Goal: Task Accomplishment & Management: Manage account settings

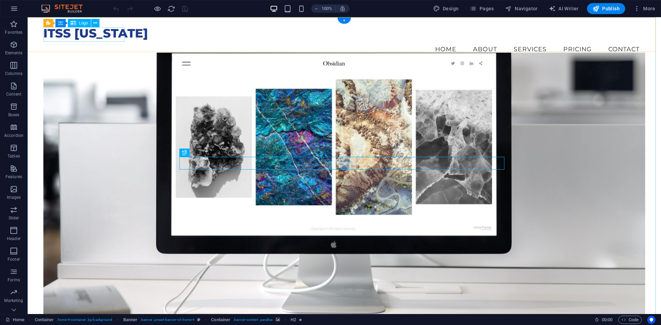
click at [114, 33] on div "ITSS [US_STATE]" at bounding box center [344, 33] width 602 height 14
click at [71, 22] on icon at bounding box center [74, 23] width 6 height 8
click at [82, 23] on span "Logo" at bounding box center [83, 23] width 9 height 4
click at [96, 24] on icon at bounding box center [95, 23] width 4 height 7
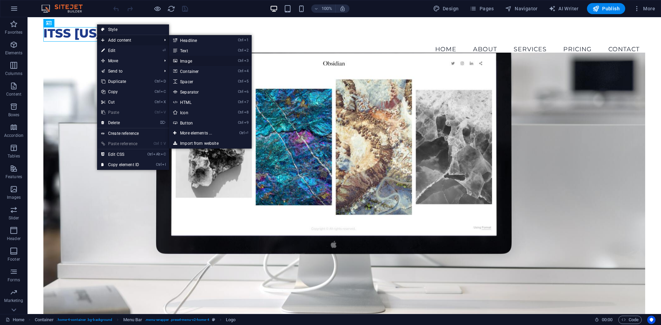
click at [206, 59] on link "Ctrl 3 Image" at bounding box center [197, 61] width 57 height 10
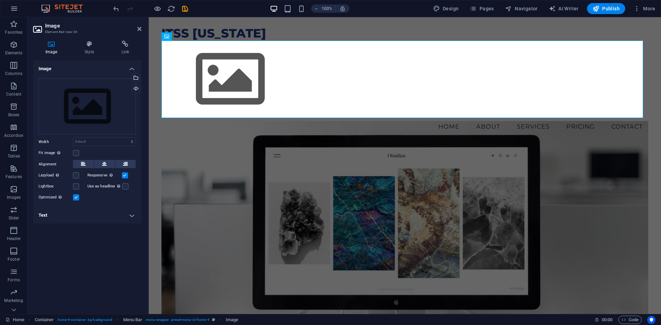
click at [49, 41] on icon at bounding box center [51, 44] width 37 height 7
click at [40, 30] on icon at bounding box center [38, 29] width 10 height 11
click at [52, 47] on icon at bounding box center [51, 44] width 37 height 7
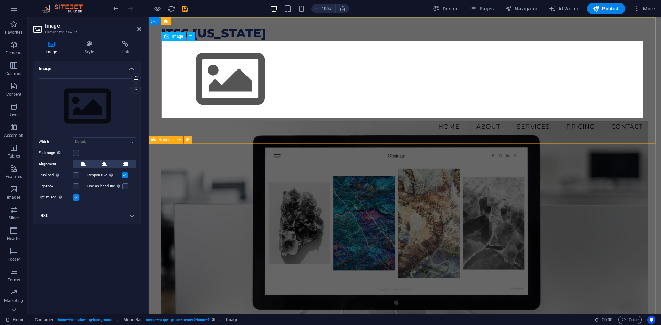
click at [225, 94] on figure at bounding box center [405, 79] width 487 height 77
click at [174, 38] on span "Image" at bounding box center [177, 36] width 11 height 4
click at [490, 10] on span "Pages" at bounding box center [482, 8] width 24 height 7
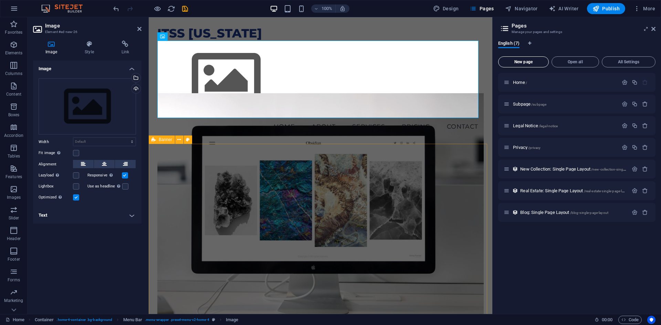
click at [532, 62] on span "New page" at bounding box center [523, 62] width 44 height 4
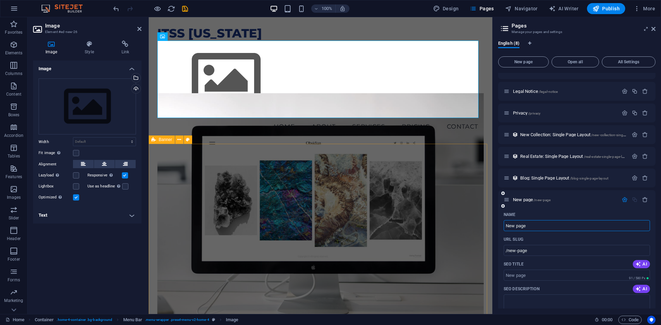
scroll to position [69, 0]
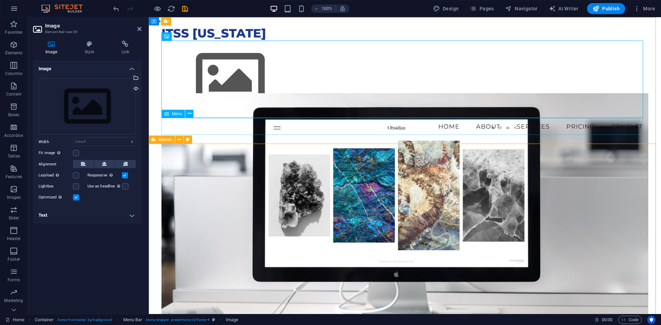
click at [477, 128] on nav "Home About Services Pricing Contact" at bounding box center [405, 126] width 487 height 17
click at [598, 127] on nav "Home About Services Pricing Contact" at bounding box center [405, 126] width 487 height 17
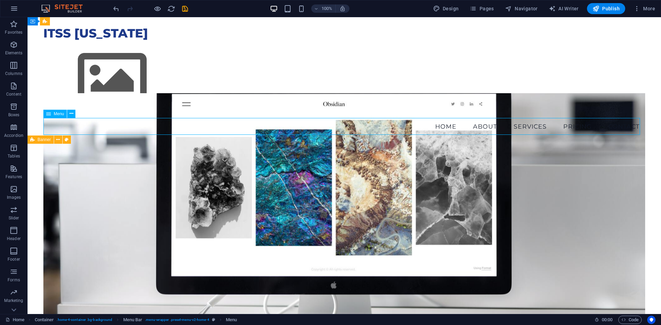
click at [477, 127] on nav "Home About Services Pricing Contact" at bounding box center [344, 126] width 602 height 17
select select
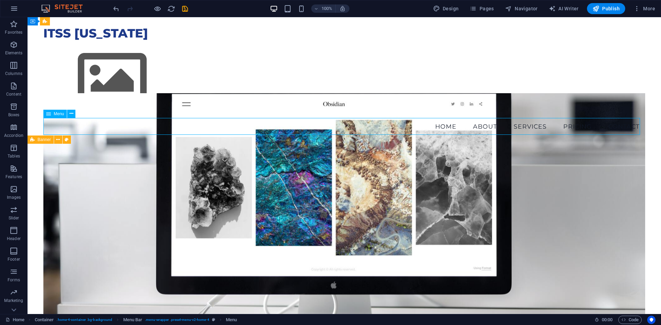
select select
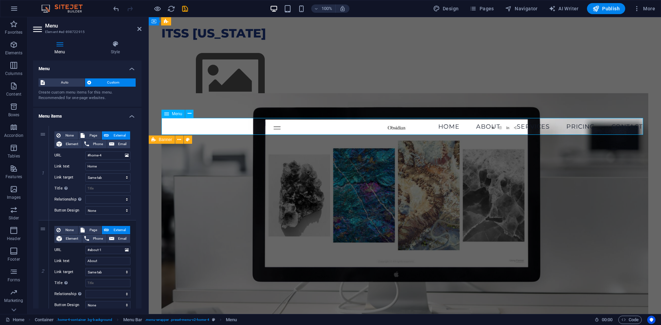
click at [488, 128] on nav "Home About Services Pricing Contact" at bounding box center [405, 126] width 487 height 17
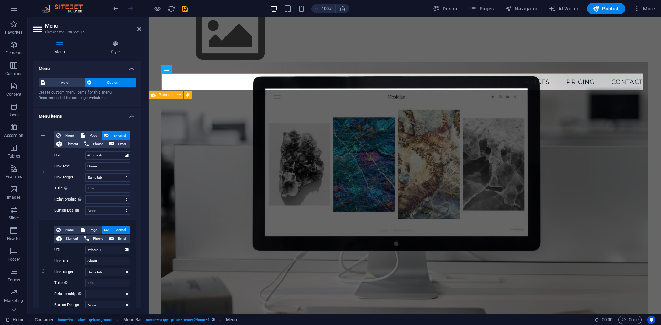
scroll to position [34, 0]
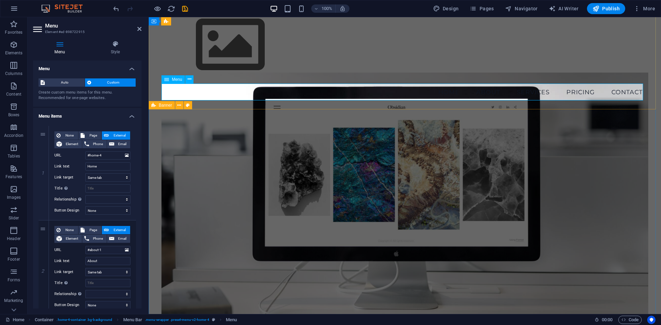
click at [502, 92] on nav "Home About Services Pricing Contact" at bounding box center [405, 92] width 487 height 17
click at [491, 91] on nav "Home About Services Pricing Contact" at bounding box center [405, 92] width 487 height 17
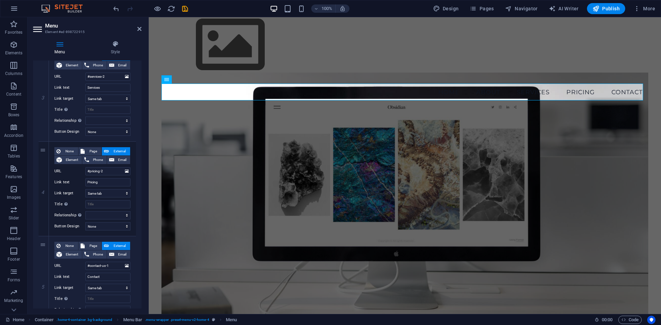
scroll to position [275, 0]
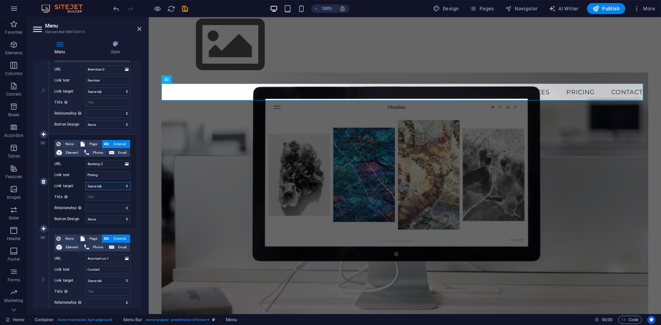
click at [111, 184] on select "New tab Same tab Overlay" at bounding box center [107, 186] width 45 height 8
click at [110, 184] on select "New tab Same tab Overlay" at bounding box center [107, 186] width 45 height 8
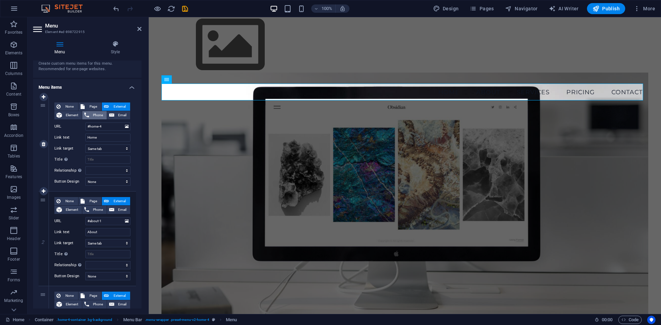
scroll to position [0, 0]
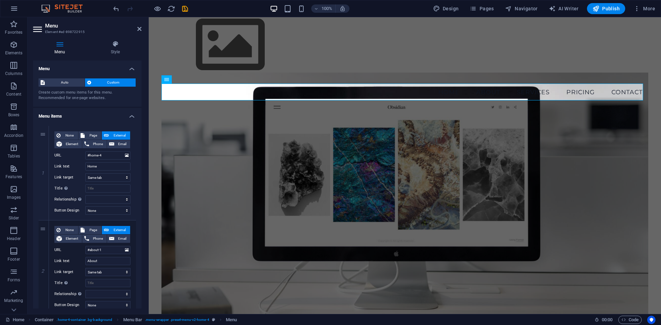
click at [261, 124] on figure at bounding box center [405, 208] width 487 height 271
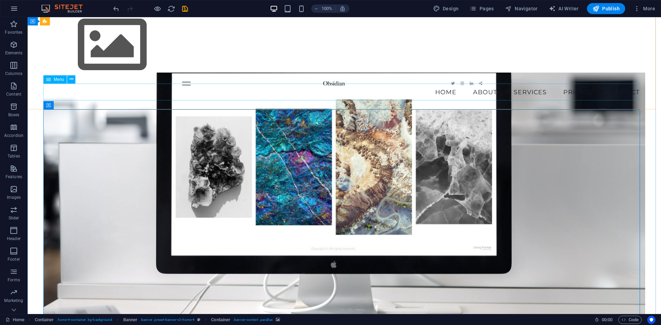
click at [267, 92] on nav "Home About Services Pricing Contact" at bounding box center [344, 92] width 602 height 17
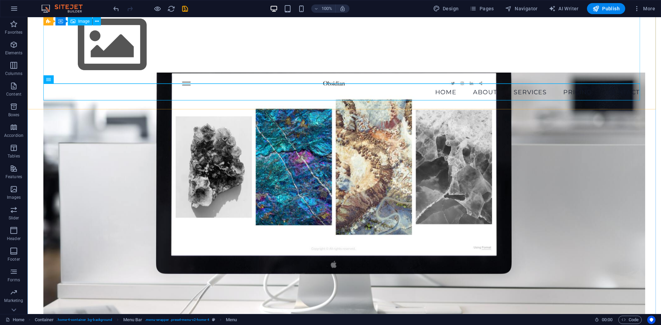
click at [128, 54] on figure at bounding box center [344, 44] width 602 height 77
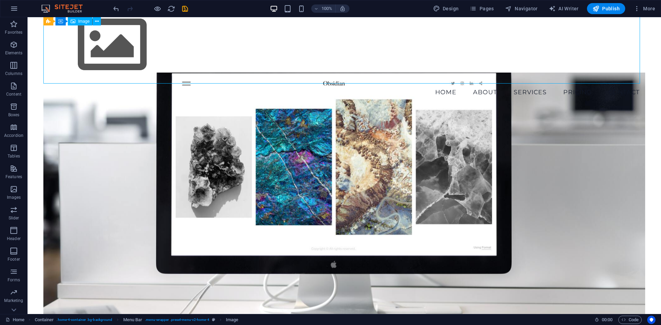
click at [128, 54] on figure at bounding box center [344, 44] width 602 height 77
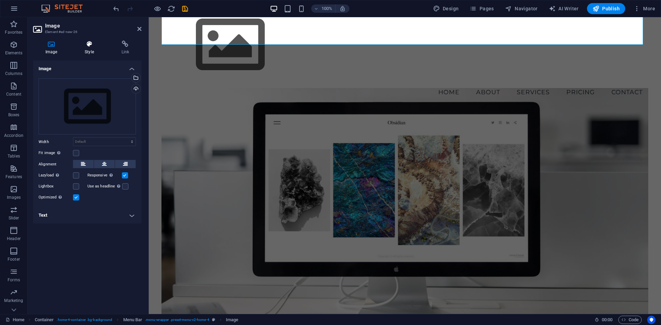
click at [92, 51] on h4 "Style" at bounding box center [90, 48] width 37 height 14
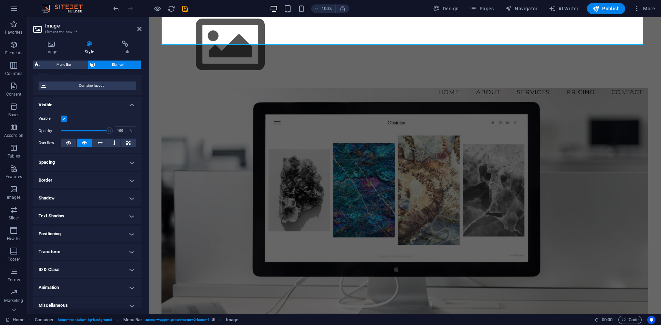
scroll to position [57, 0]
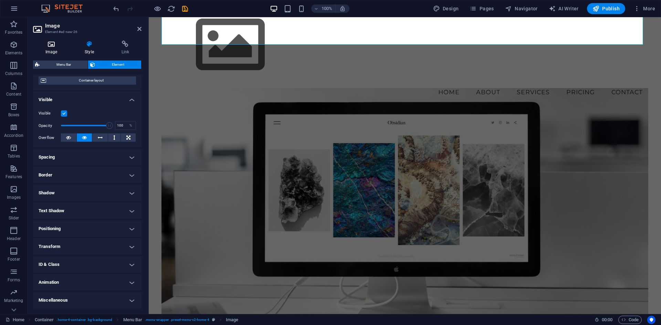
click at [57, 45] on icon at bounding box center [51, 44] width 37 height 7
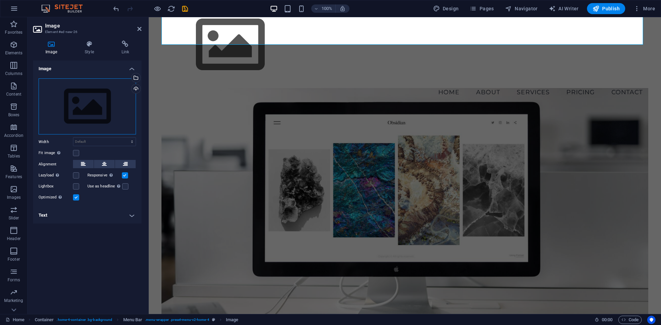
click at [83, 103] on div "Drag files here, click to choose files or select files from Files or our free s…" at bounding box center [87, 107] width 97 height 56
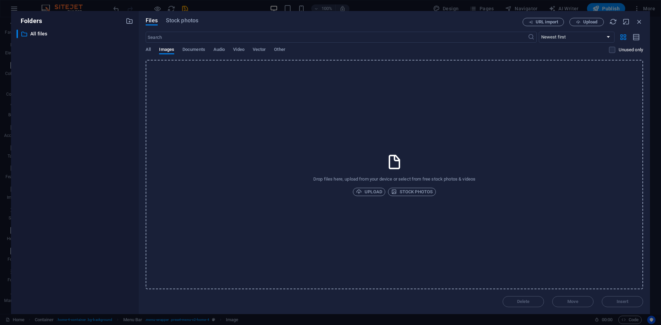
click at [239, 119] on div "Drop files here, upload from your device or select from free stock photos & vid…" at bounding box center [395, 175] width 498 height 230
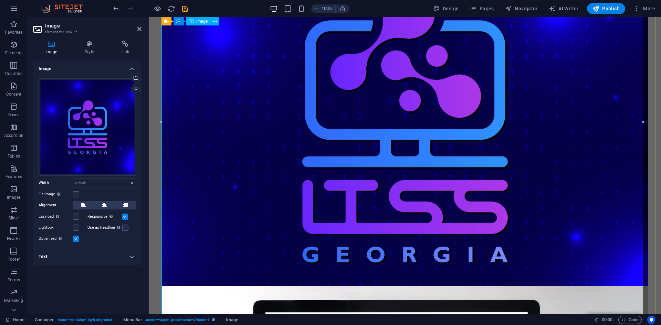
scroll to position [275, 0]
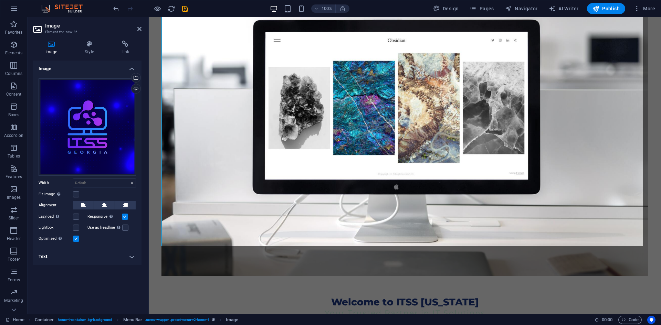
drag, startPoint x: 644, startPoint y: 246, endPoint x: 171, endPoint y: -30, distance: 547.9
type input "601"
select select "px"
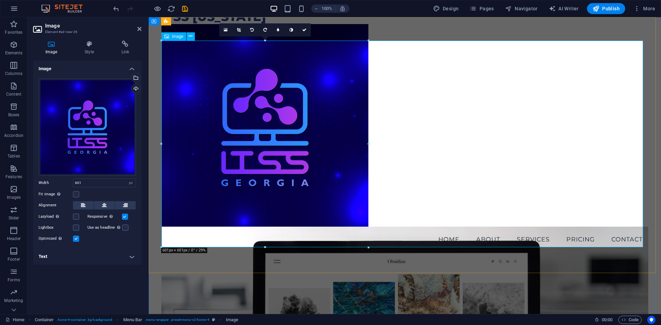
scroll to position [0, 0]
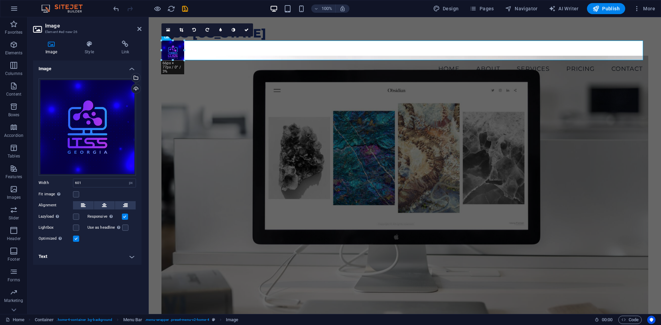
drag, startPoint x: 369, startPoint y: 248, endPoint x: 179, endPoint y: 57, distance: 269.3
type input "49"
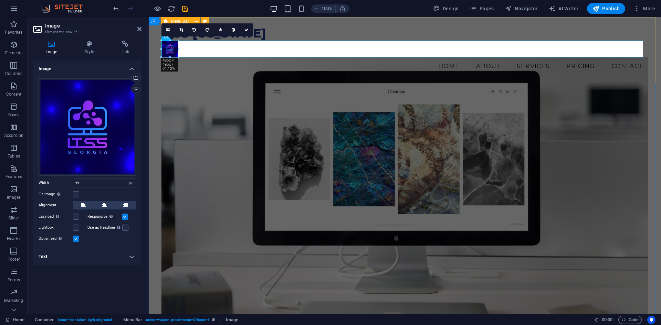
click at [199, 84] on figure at bounding box center [405, 192] width 487 height 271
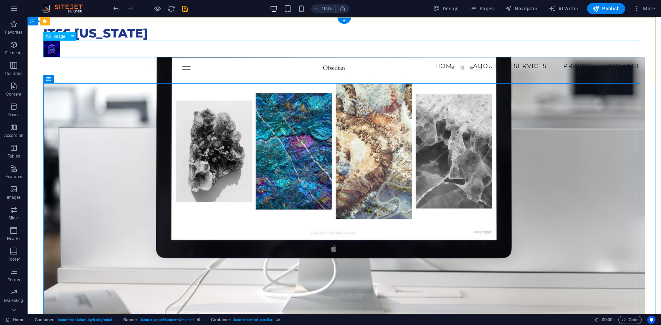
click at [49, 44] on figure at bounding box center [344, 49] width 602 height 17
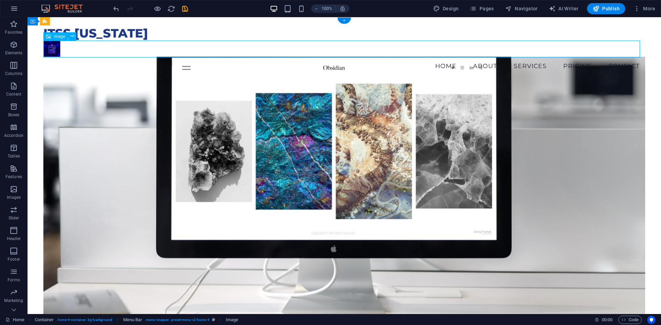
click at [53, 49] on figure at bounding box center [344, 49] width 602 height 17
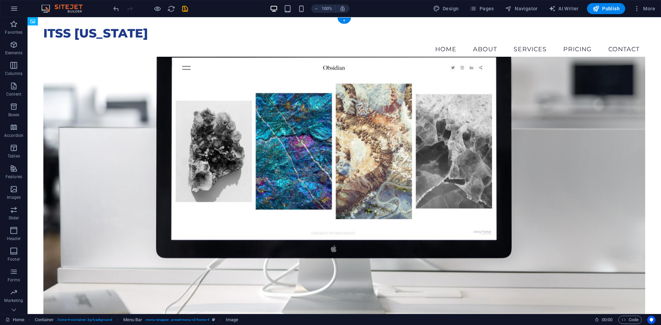
drag, startPoint x: 53, startPoint y: 49, endPoint x: 96, endPoint y: 56, distance: 43.6
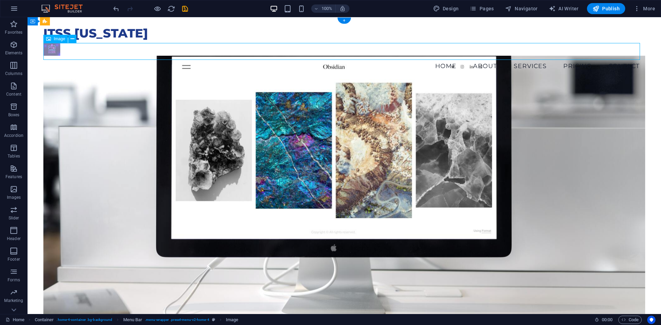
drag, startPoint x: 58, startPoint y: 52, endPoint x: 135, endPoint y: 42, distance: 78.6
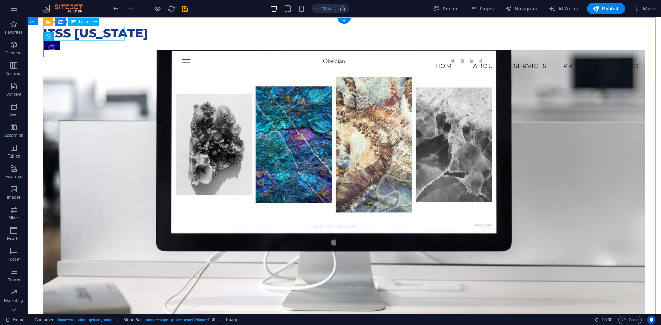
click at [98, 36] on div "ITSS [US_STATE]" at bounding box center [344, 33] width 602 height 14
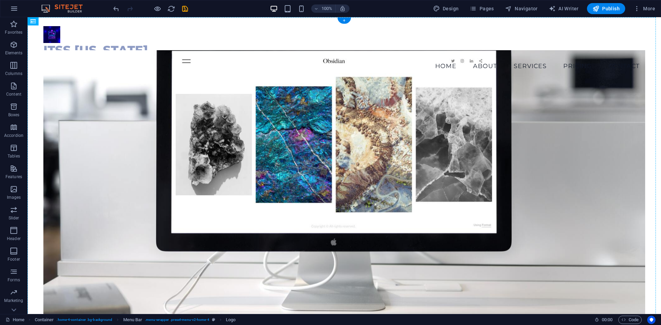
drag, startPoint x: 91, startPoint y: 33, endPoint x: 129, endPoint y: 55, distance: 43.7
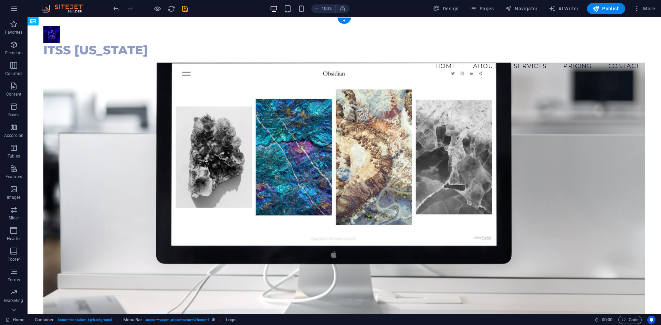
drag, startPoint x: 588, startPoint y: 50, endPoint x: 375, endPoint y: 50, distance: 213.5
click at [332, 58] on nav "Home About Services Pricing Contact" at bounding box center [344, 66] width 602 height 17
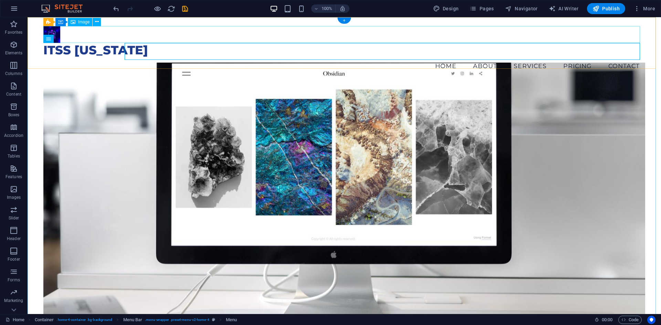
click at [54, 31] on figure at bounding box center [344, 34] width 602 height 17
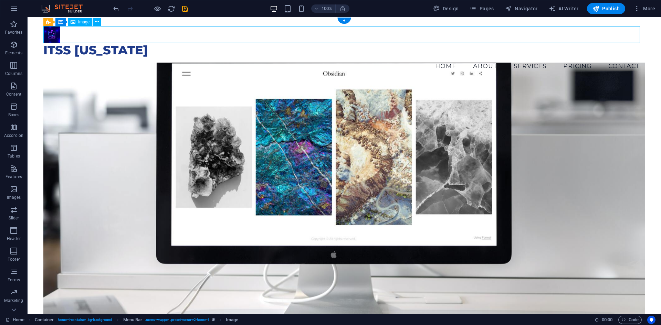
click at [54, 32] on figure at bounding box center [344, 34] width 602 height 17
select select "px"
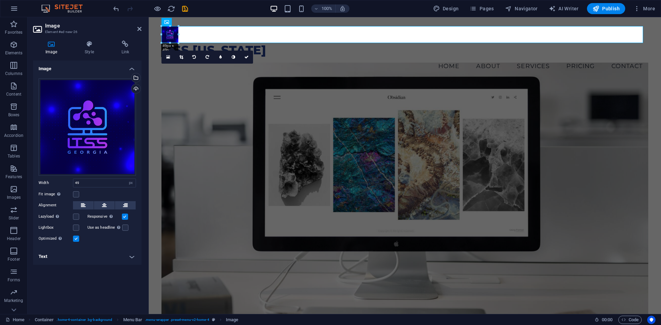
click at [54, 32] on h3 "Element #ed-new-26" at bounding box center [86, 32] width 83 height 6
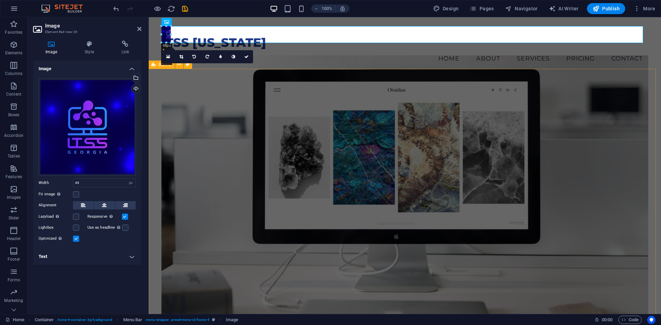
drag, startPoint x: 178, startPoint y: 42, endPoint x: 167, endPoint y: 35, distance: 13.1
type input "39"
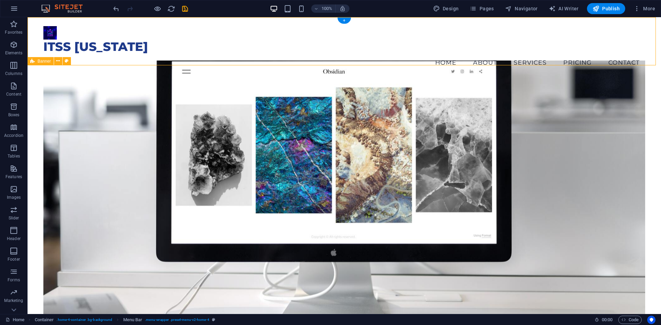
drag, startPoint x: 522, startPoint y: 34, endPoint x: 563, endPoint y: 41, distance: 41.8
click at [579, 39] on div "Menu ITSS [US_STATE] Home About Services Pricing Contact" at bounding box center [345, 48] width 634 height 63
click at [48, 31] on figure at bounding box center [344, 32] width 602 height 13
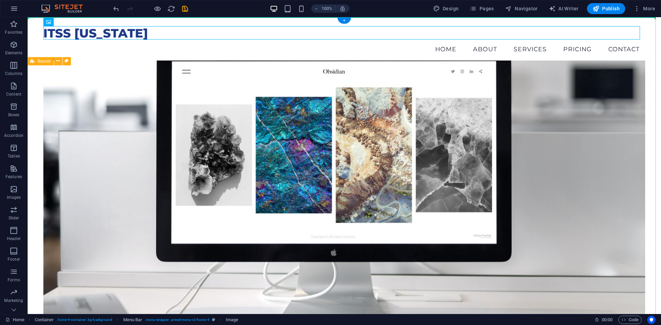
drag, startPoint x: 51, startPoint y: 34, endPoint x: 135, endPoint y: 55, distance: 86.6
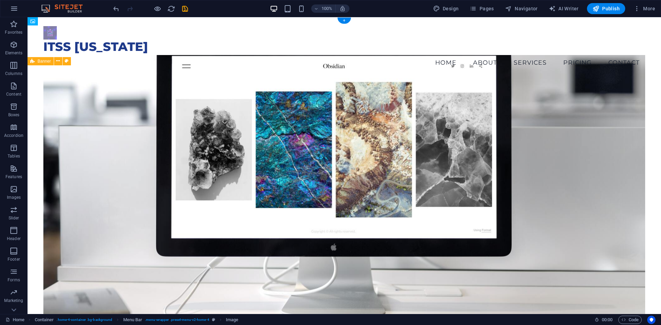
drag, startPoint x: 54, startPoint y: 52, endPoint x: 56, endPoint y: 40, distance: 11.6
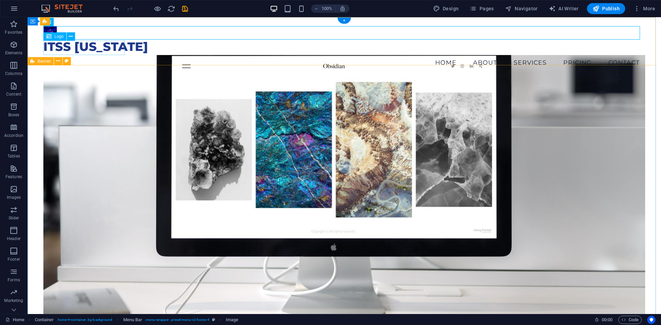
click at [72, 48] on div "ITSS [US_STATE]" at bounding box center [344, 47] width 602 height 14
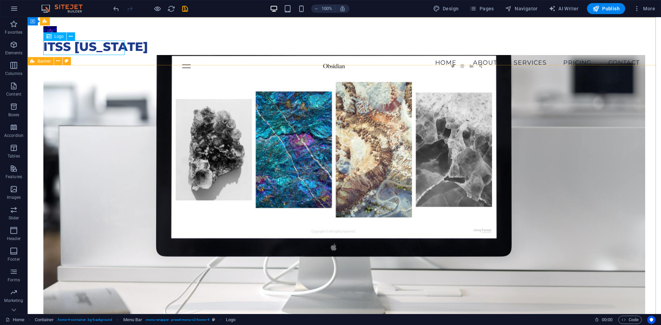
click at [55, 34] on span "Logo" at bounding box center [58, 36] width 9 height 4
click at [57, 35] on span "Logo" at bounding box center [58, 36] width 9 height 4
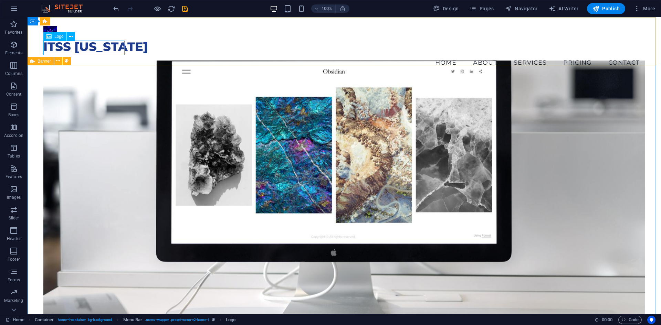
select select "px"
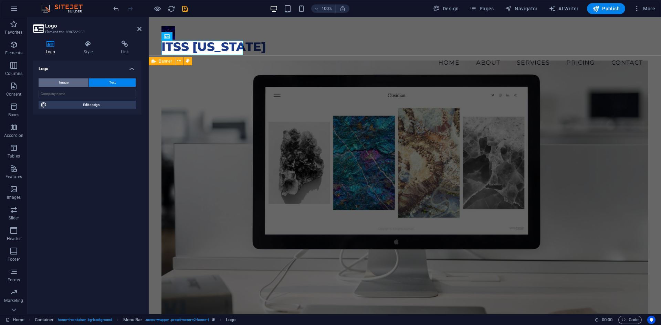
click at [75, 84] on button "Image" at bounding box center [64, 83] width 50 height 8
select select "DISABLED_OPTION_VALUE"
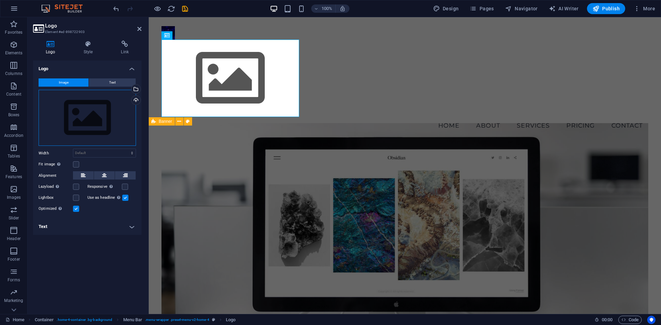
click at [89, 118] on div "Drag files here, click to choose files or select files from Files or our free s…" at bounding box center [87, 118] width 97 height 56
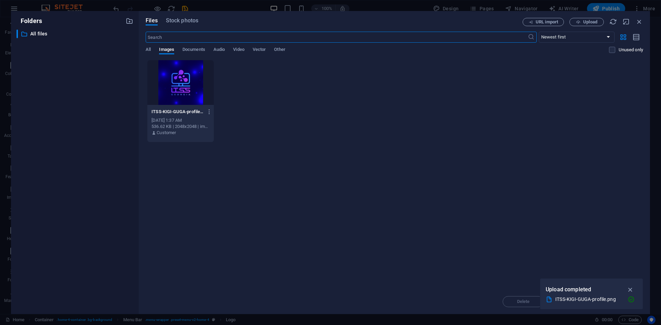
click at [175, 93] on div at bounding box center [180, 82] width 66 height 45
click at [175, 93] on div "1" at bounding box center [180, 82] width 66 height 45
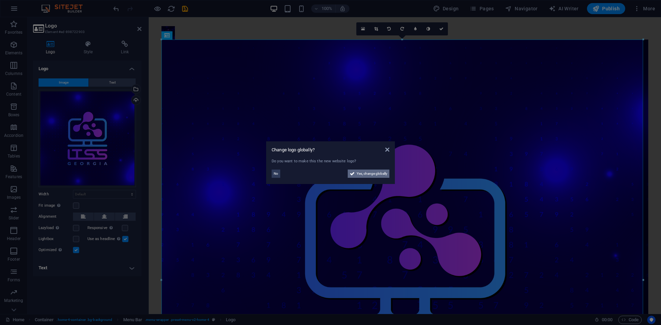
click at [364, 176] on span "Yes, change globally" at bounding box center [372, 174] width 31 height 8
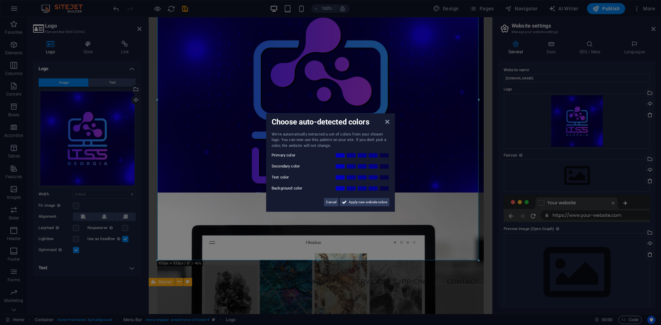
scroll to position [103, 0]
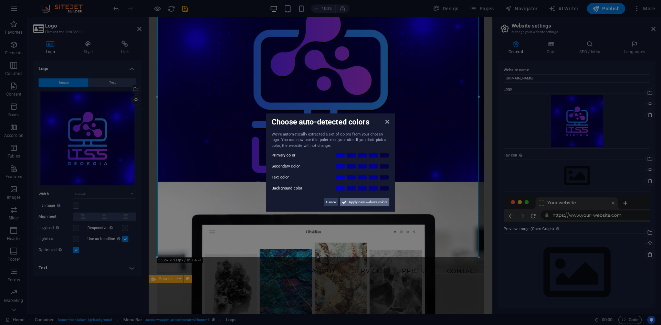
click at [372, 202] on span "Apply new website colors" at bounding box center [368, 202] width 39 height 8
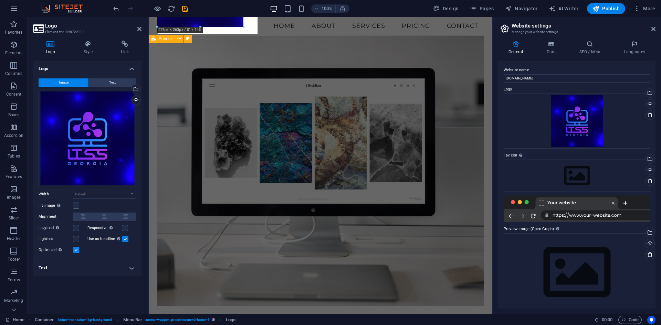
drag, startPoint x: 478, startPoint y: 257, endPoint x: 113, endPoint y: 17, distance: 437.3
type input "270"
select select "px"
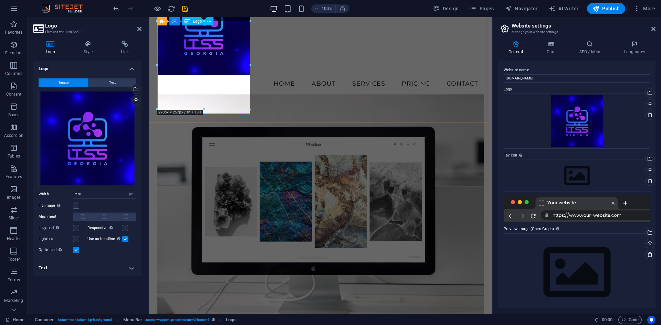
scroll to position [0, 0]
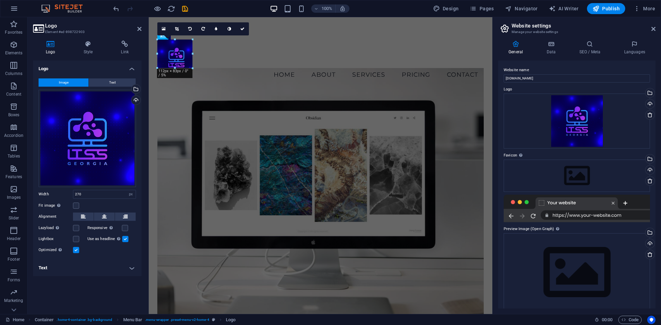
drag, startPoint x: 250, startPoint y: 134, endPoint x: 33, endPoint y: 56, distance: 230.6
type input "102"
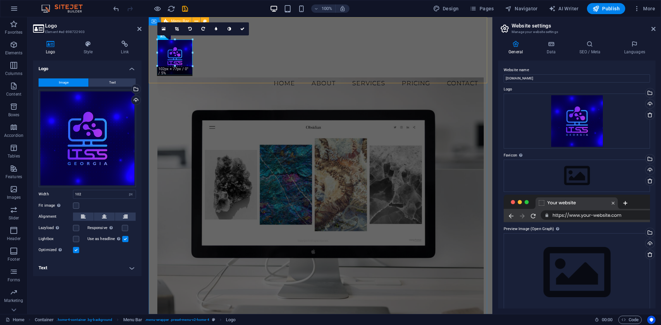
click at [221, 82] on div "Menu Home About Services Pricing Contact" at bounding box center [321, 58] width 344 height 83
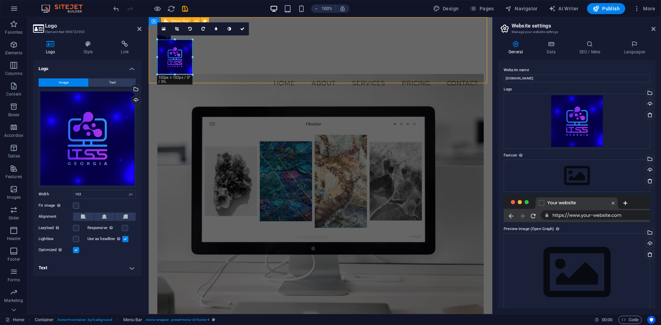
click at [333, 69] on div "Menu Home About Services Pricing Contact" at bounding box center [321, 58] width 344 height 83
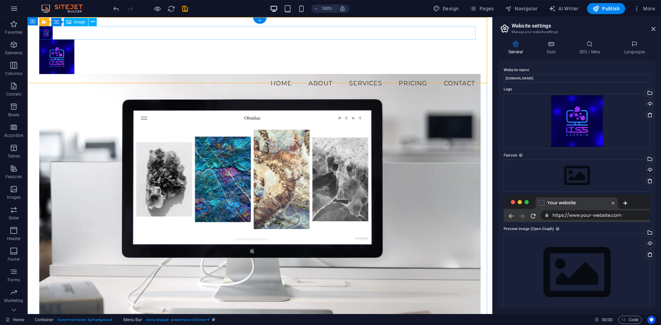
click at [45, 32] on figure at bounding box center [260, 32] width 442 height 13
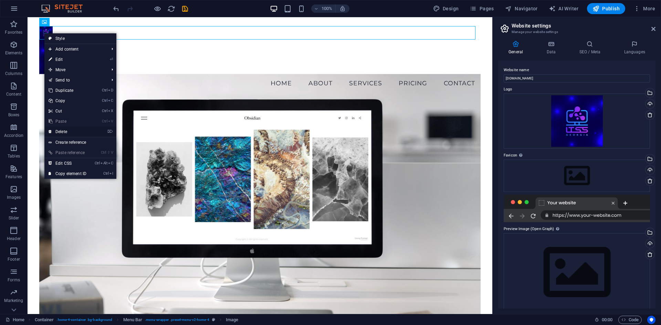
click at [77, 130] on link "⌦ Delete" at bounding box center [67, 132] width 46 height 10
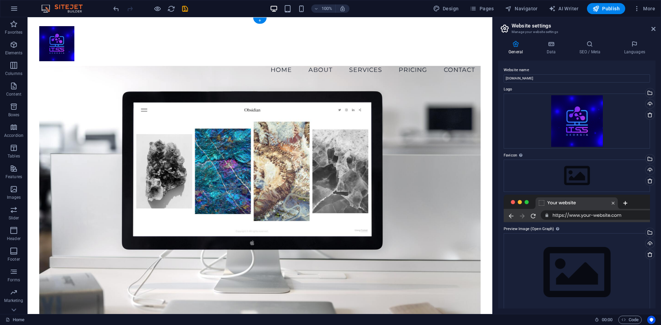
click at [156, 88] on figure at bounding box center [260, 201] width 442 height 271
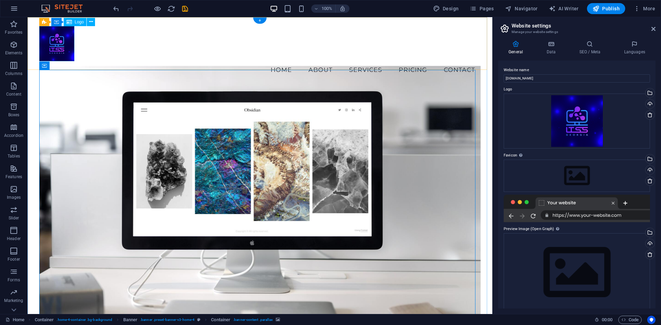
click at [61, 54] on div at bounding box center [260, 43] width 442 height 35
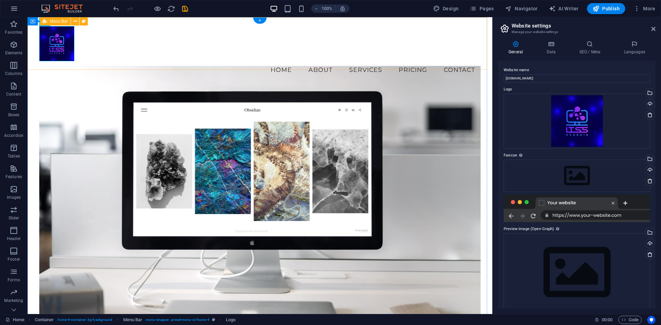
click at [117, 53] on div "Menu Home About Services Pricing Contact" at bounding box center [260, 52] width 465 height 70
click at [212, 61] on nav "Home About Services Pricing Contact" at bounding box center [260, 69] width 442 height 17
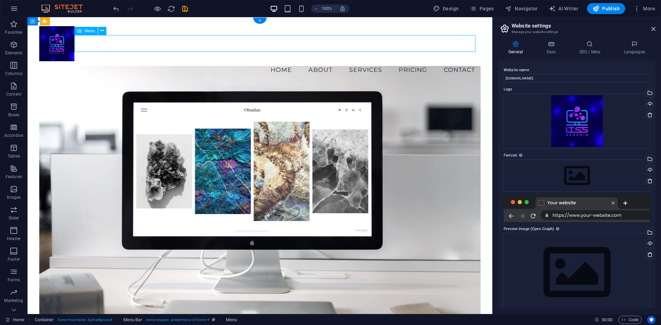
click at [197, 61] on div "Menu Home About Services Pricing Contact" at bounding box center [260, 52] width 465 height 70
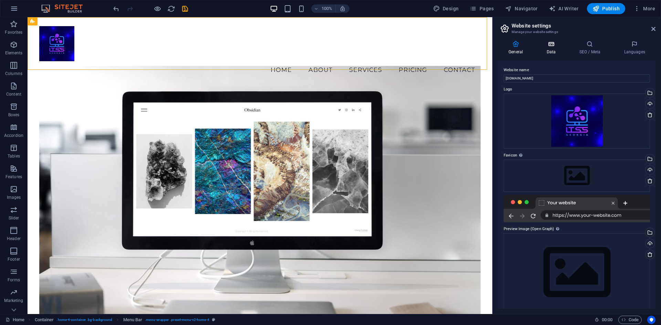
click at [554, 51] on h4 "Data" at bounding box center [552, 48] width 33 height 14
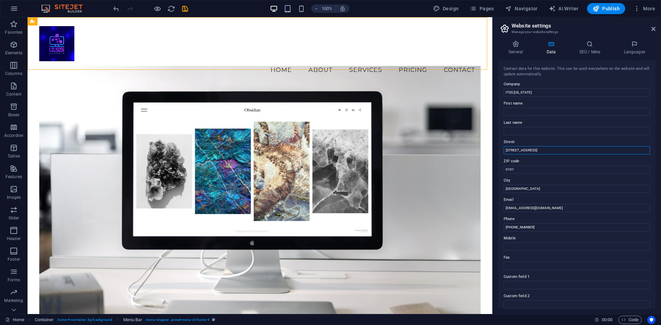
click at [550, 153] on input "[STREET_ADDRESS]" at bounding box center [577, 150] width 146 height 8
click at [550, 152] on input "[STREET_ADDRESS]" at bounding box center [577, 150] width 146 height 8
click at [549, 152] on input "[STREET_ADDRESS]" at bounding box center [577, 150] width 146 height 8
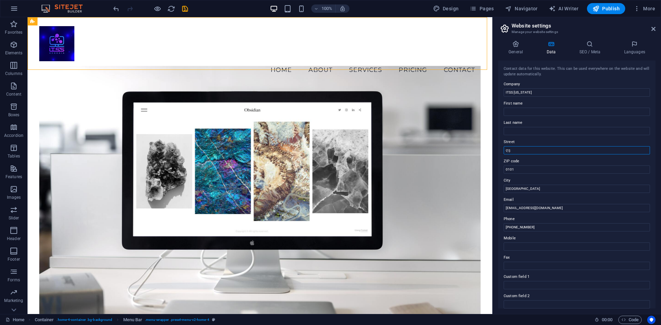
type input "ღ"
type input "[STREET_ADDRESS]"
click at [553, 171] on input "0101" at bounding box center [577, 170] width 146 height 8
type input "0160"
click at [548, 212] on div "Contact data for this website. This can be used everywhere on the website and w…" at bounding box center [576, 185] width 157 height 248
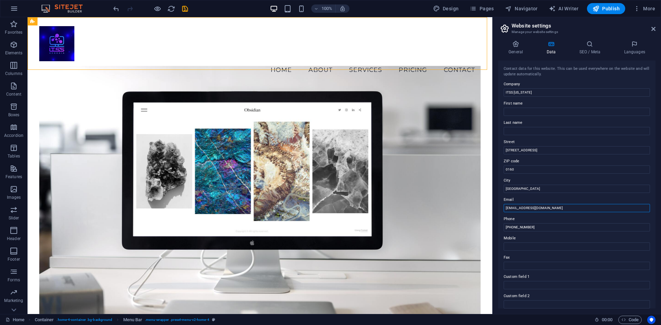
click at [546, 209] on input "[EMAIL_ADDRESS][DOMAIN_NAME]" at bounding box center [577, 208] width 146 height 8
type input "[EMAIL_ADDRESS][DOMAIN_NAME]"
click at [549, 225] on input "[PHONE_NUMBER]" at bounding box center [577, 227] width 146 height 8
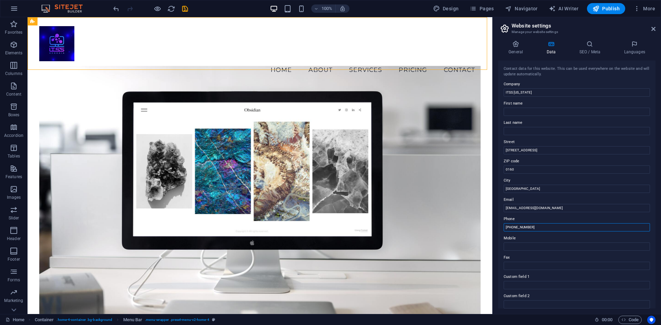
click at [546, 226] on input "[PHONE_NUMBER]" at bounding box center [577, 227] width 146 height 8
type input "[PHONE_NUMBER]"
click at [590, 51] on h4 "SEO / Meta" at bounding box center [591, 48] width 45 height 14
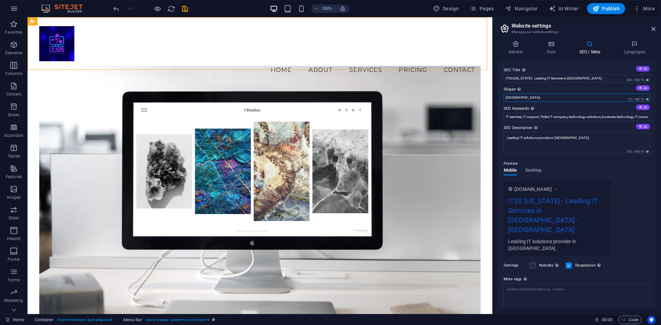
click at [545, 100] on input "[GEOGRAPHIC_DATA]" at bounding box center [577, 98] width 146 height 8
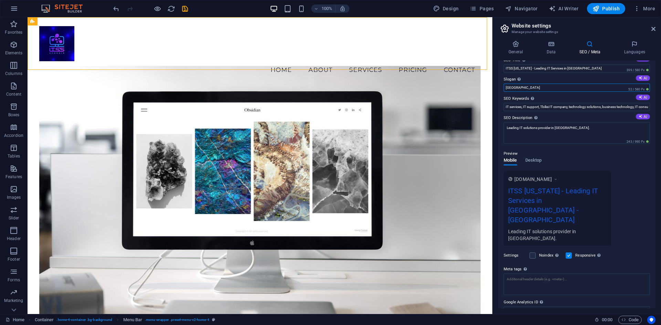
scroll to position [15, 0]
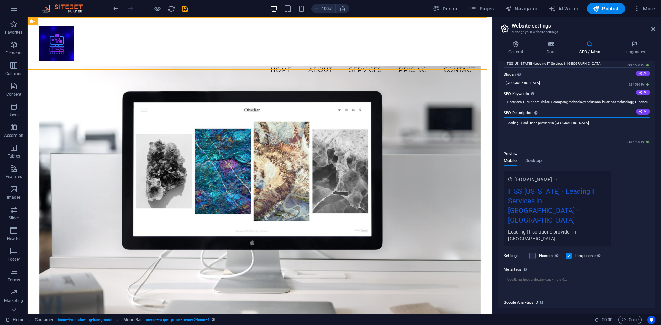
drag, startPoint x: 519, startPoint y: 124, endPoint x: 498, endPoint y: 122, distance: 21.8
click at [498, 122] on div "General Data SEO / Meta Languages Website name [DOMAIN_NAME] Logo Drag files he…" at bounding box center [577, 174] width 168 height 279
click at [584, 131] on textarea "IT solutions provider in [GEOGRAPHIC_DATA]." at bounding box center [577, 130] width 146 height 27
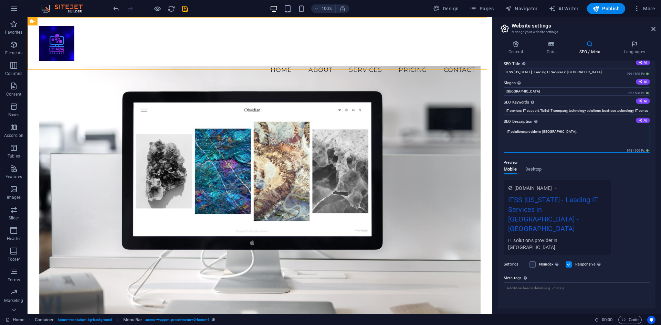
scroll to position [0, 0]
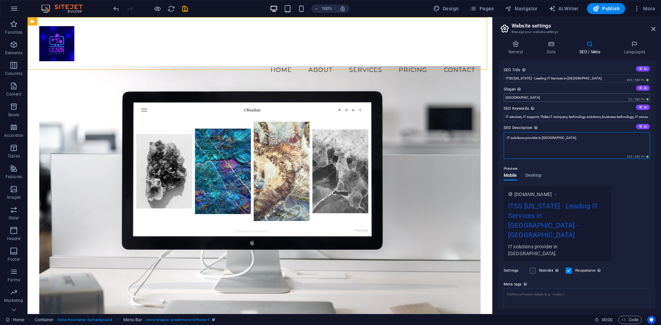
type textarea "IT solutions provider in [GEOGRAPHIC_DATA]."
click at [572, 96] on input "[GEOGRAPHIC_DATA]" at bounding box center [577, 98] width 146 height 8
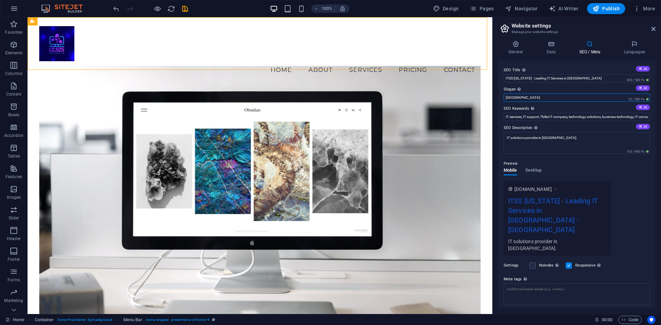
click at [572, 96] on input "[GEOGRAPHIC_DATA]" at bounding box center [577, 98] width 146 height 8
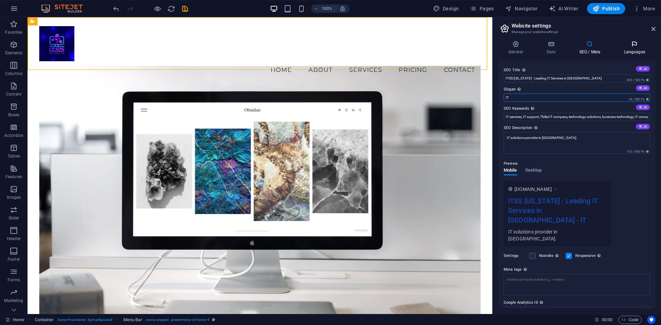
type input "IT"
click at [629, 49] on h4 "Languages" at bounding box center [635, 48] width 42 height 14
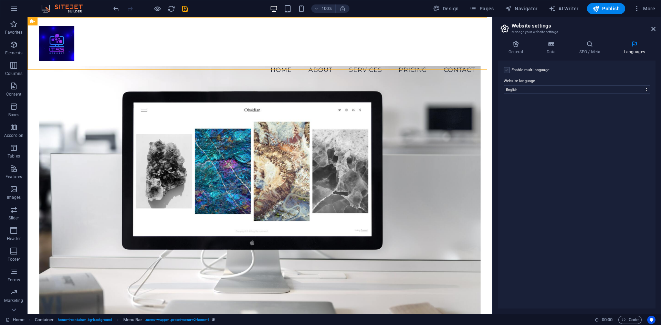
click at [504, 70] on label at bounding box center [507, 70] width 6 height 6
click at [0, 0] on input "Enable multilanguage To disable multilanguage delete all languages until only o…" at bounding box center [0, 0] width 0 height 0
click at [544, 119] on select "Abkhazian Afar Afrikaans Akan Albanian Amharic Arabic Aragonese Armenian Assame…" at bounding box center [577, 123] width 115 height 8
select select "54"
click at [520, 119] on select "Abkhazian Afar Afrikaans Akan Albanian Amharic Arabic Aragonese Armenian Assame…" at bounding box center [577, 123] width 115 height 8
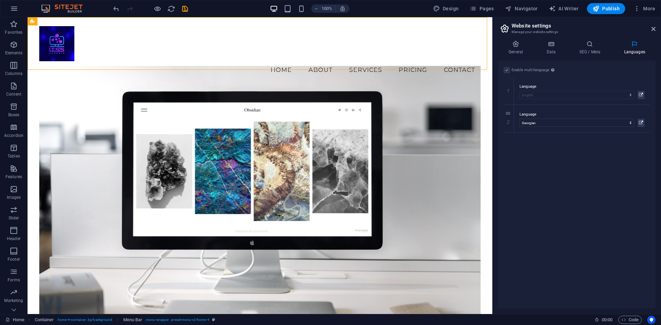
click at [608, 158] on div "Enable multilanguage To disable multilanguage delete all languages until only o…" at bounding box center [576, 185] width 157 height 248
click at [511, 46] on icon at bounding box center [515, 44] width 35 height 7
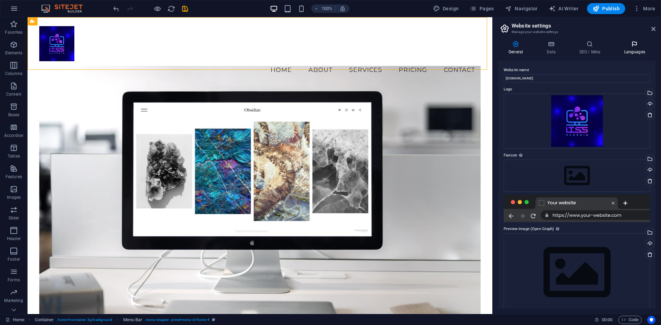
click at [637, 48] on h4 "Languages" at bounding box center [635, 48] width 42 height 14
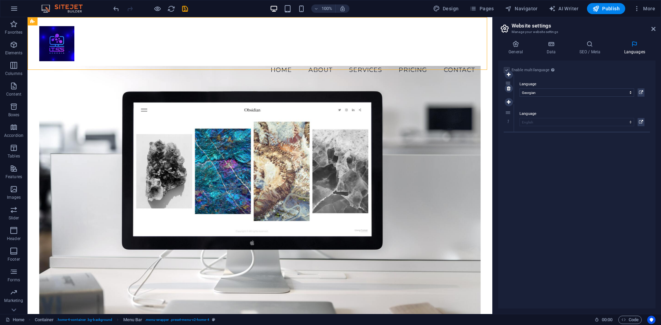
drag, startPoint x: 509, startPoint y: 111, endPoint x: 507, endPoint y: 80, distance: 31.7
select select "54"
click at [642, 94] on icon at bounding box center [641, 95] width 4 height 8
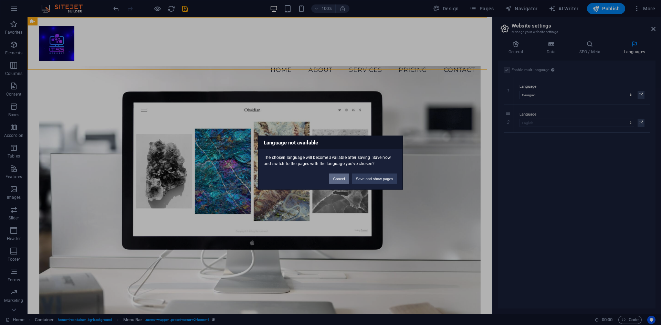
click at [347, 178] on button "Cancel" at bounding box center [339, 179] width 20 height 10
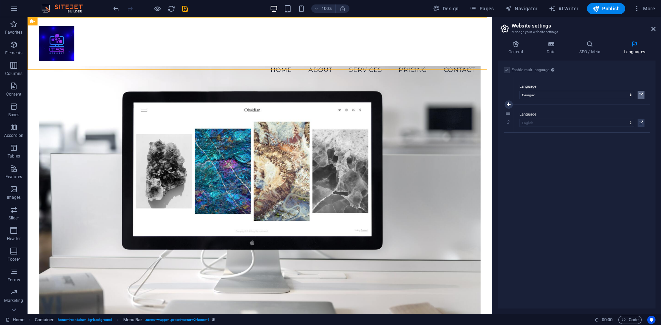
click at [639, 94] on icon at bounding box center [641, 95] width 4 height 8
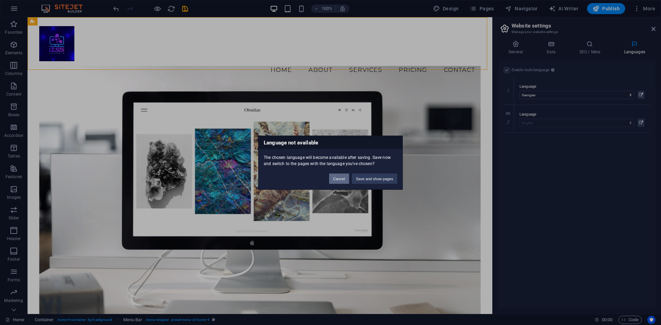
click at [333, 180] on button "Cancel" at bounding box center [339, 179] width 20 height 10
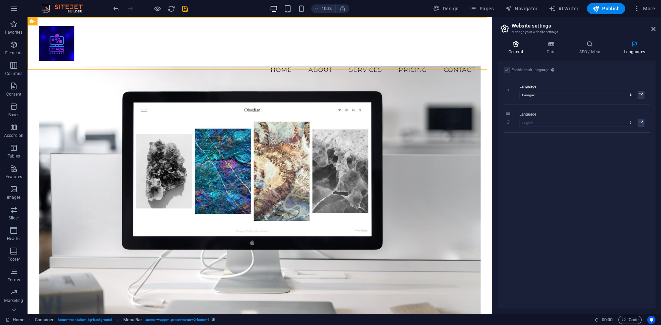
click at [512, 44] on icon at bounding box center [515, 44] width 35 height 7
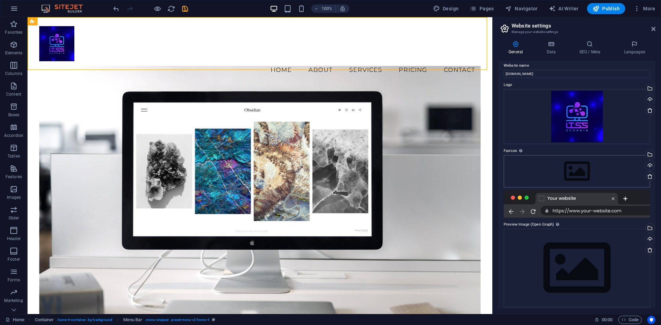
scroll to position [9, 0]
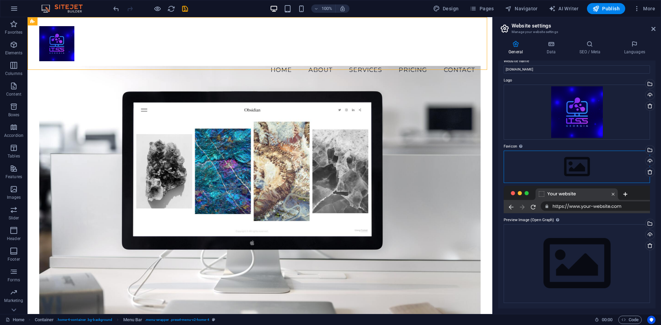
click at [599, 163] on div "Drag files here, click to choose files or select files from Files or our free s…" at bounding box center [577, 167] width 146 height 32
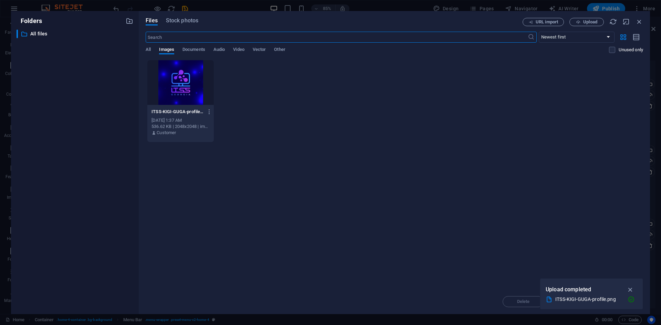
click at [185, 83] on div at bounding box center [180, 82] width 66 height 45
click at [185, 83] on div "1" at bounding box center [180, 82] width 66 height 45
click at [185, 83] on div at bounding box center [180, 82] width 66 height 45
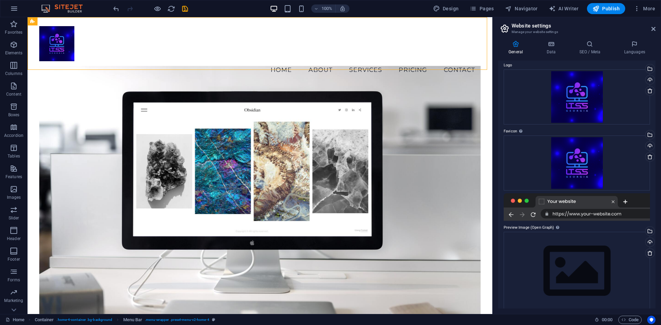
scroll to position [32, 0]
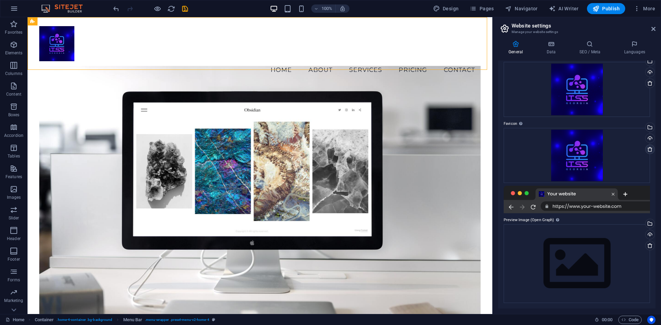
click at [653, 149] on link at bounding box center [650, 150] width 10 height 10
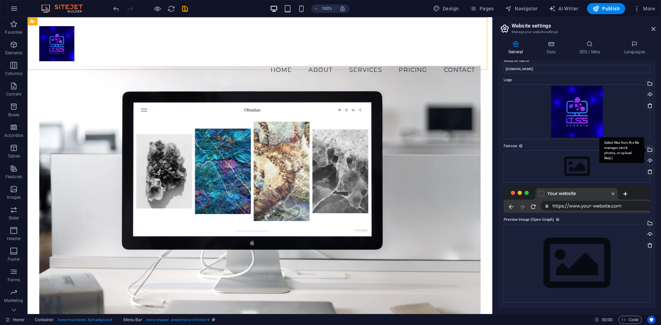
scroll to position [9, 0]
click at [568, 257] on div "Drag files here, click to choose files or select files from Files or our free s…" at bounding box center [577, 263] width 146 height 79
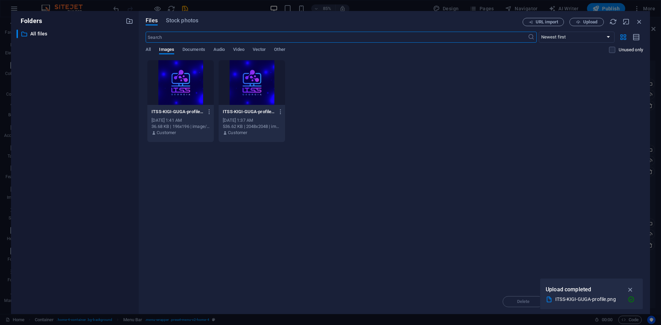
click at [186, 91] on div at bounding box center [180, 82] width 66 height 45
click at [186, 91] on div "1" at bounding box center [180, 82] width 66 height 45
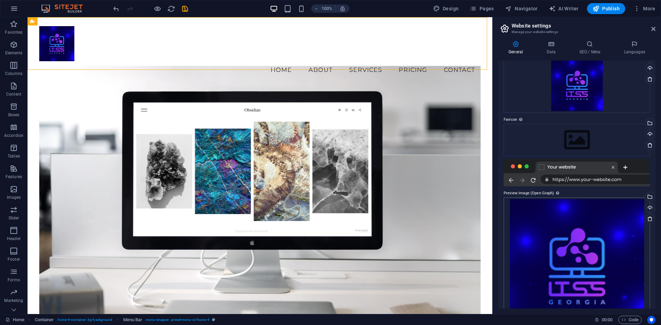
scroll to position [0, 0]
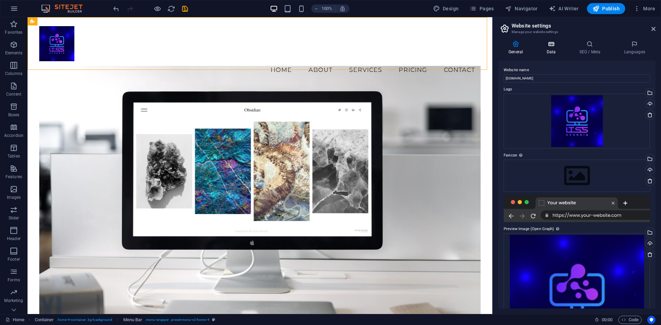
click at [554, 46] on icon at bounding box center [551, 44] width 30 height 7
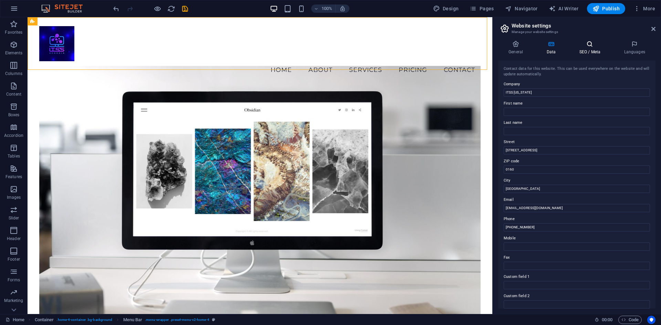
click at [584, 46] on icon at bounding box center [590, 44] width 42 height 7
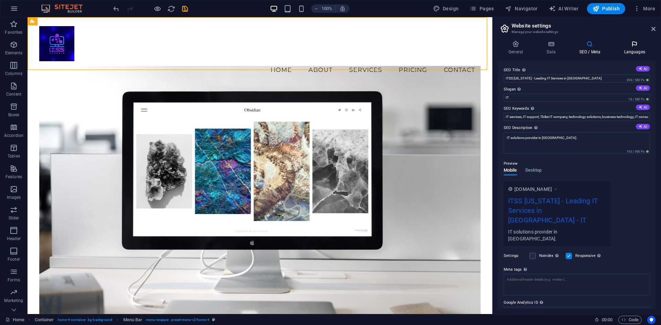
click at [624, 45] on icon at bounding box center [635, 44] width 42 height 7
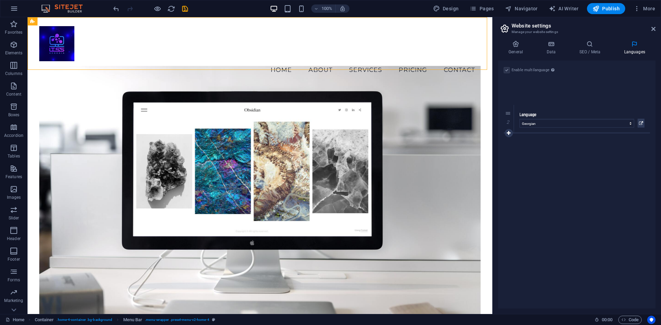
drag, startPoint x: 510, startPoint y: 85, endPoint x: 507, endPoint y: 123, distance: 38.1
select select "54"
click at [648, 10] on span "More" at bounding box center [645, 8] width 22 height 7
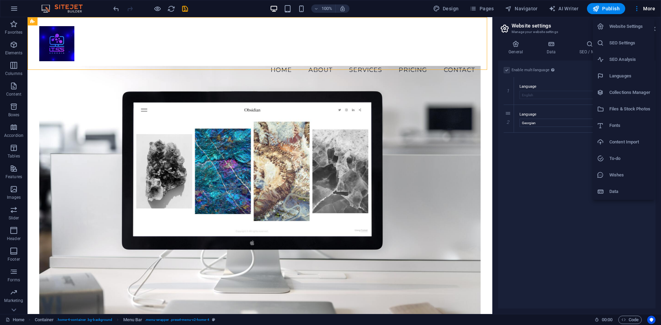
click at [648, 10] on div at bounding box center [330, 162] width 661 height 325
click at [652, 28] on icon at bounding box center [654, 29] width 4 height 6
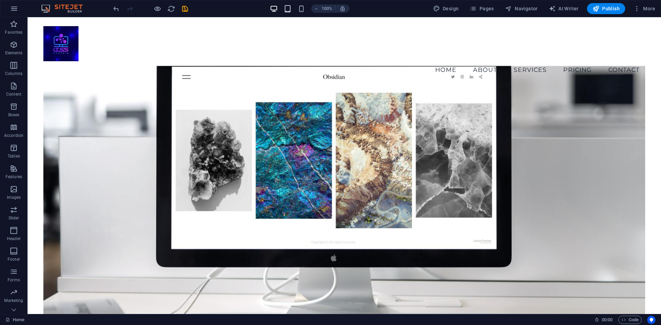
click at [292, 8] on icon "button" at bounding box center [288, 9] width 8 height 8
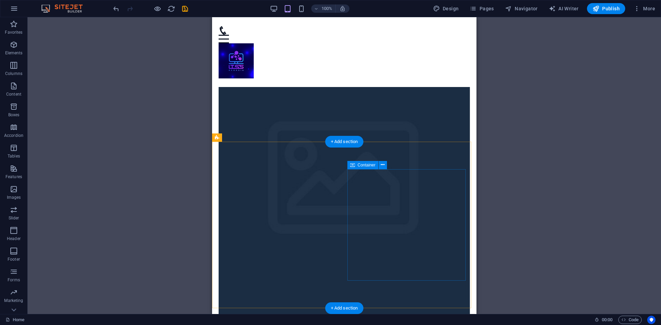
scroll to position [34, 0]
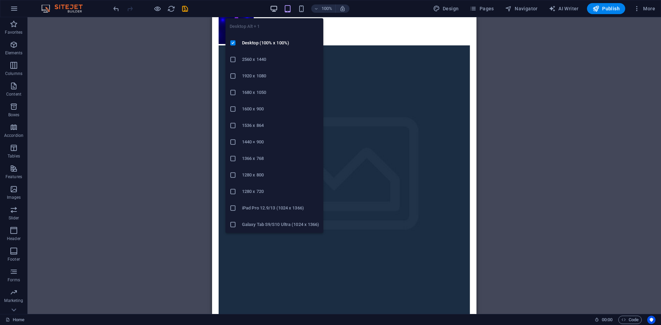
click at [275, 6] on icon "button" at bounding box center [274, 9] width 8 height 8
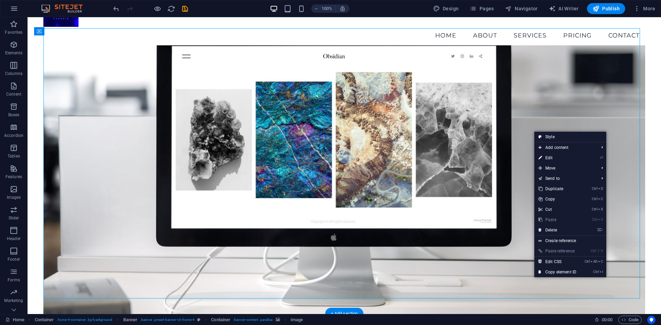
click at [503, 124] on figure at bounding box center [344, 180] width 602 height 271
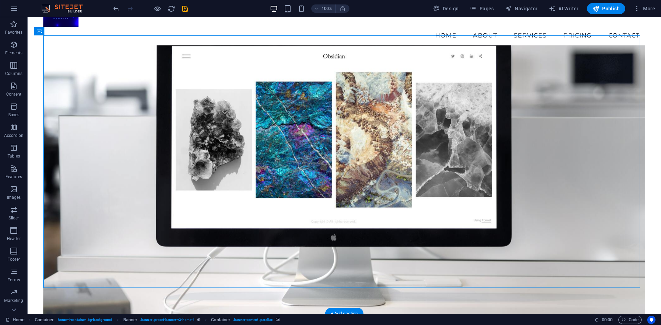
click at [532, 127] on figure at bounding box center [344, 180] width 602 height 271
click at [419, 226] on figure at bounding box center [344, 180] width 602 height 271
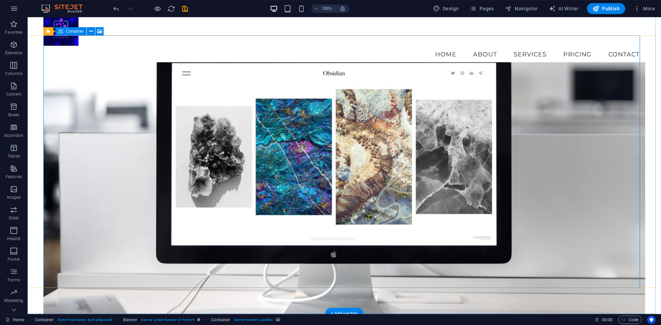
scroll to position [0, 0]
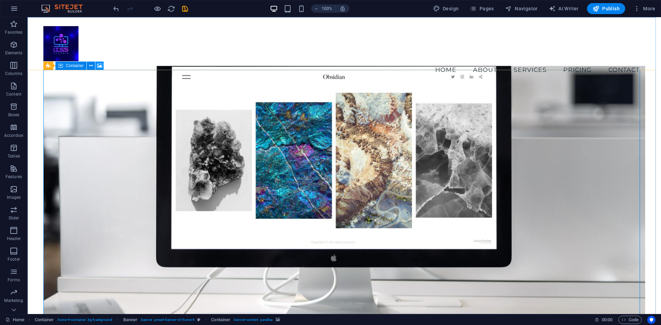
click at [99, 67] on icon at bounding box center [99, 65] width 5 height 7
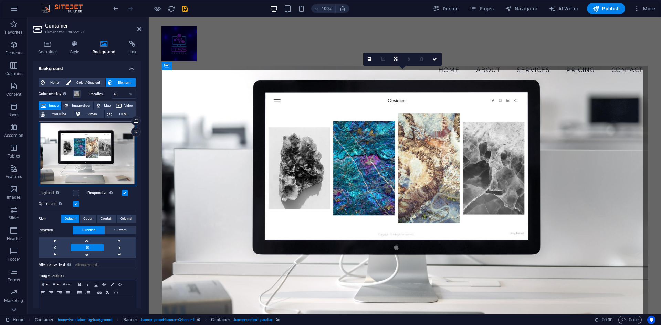
click at [87, 152] on div "Drag files here, click to choose files or select files from Files or our free s…" at bounding box center [87, 154] width 97 height 65
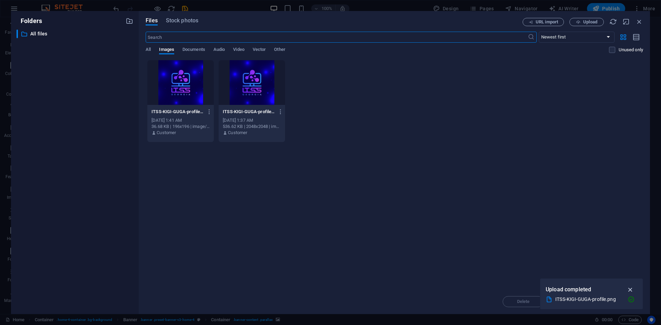
click at [629, 290] on icon "button" at bounding box center [631, 290] width 8 height 8
click at [376, 184] on div "Drop files here to upload them instantly ITSS-KIGI-GUGA-profile-2z0y6NdgVtBkTOd…" at bounding box center [395, 175] width 498 height 230
drag, startPoint x: 328, startPoint y: 112, endPoint x: 316, endPoint y: 120, distance: 14.3
click at [316, 120] on div "ITSS-KIGI-GUGA-profile-2z0y6NdgVtBkTOdN0X4EAQ-tukgOVzvsDKB2JsaCKQF3g.png ITSS-K…" at bounding box center [395, 101] width 498 height 83
click at [587, 17] on div "Files Stock photos URL import Upload ​ Newest first Oldest first Name (A-Z) Nam…" at bounding box center [394, 162] width 511 height 303
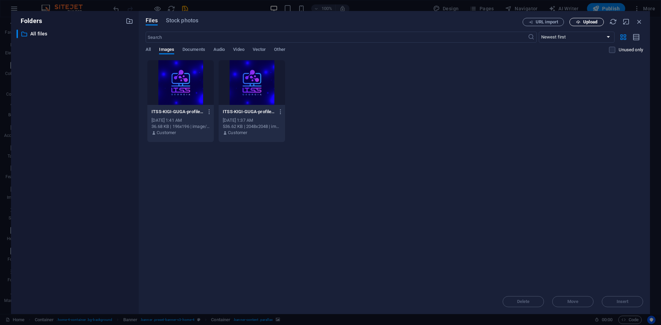
click at [587, 21] on span "Upload" at bounding box center [590, 22] width 14 height 4
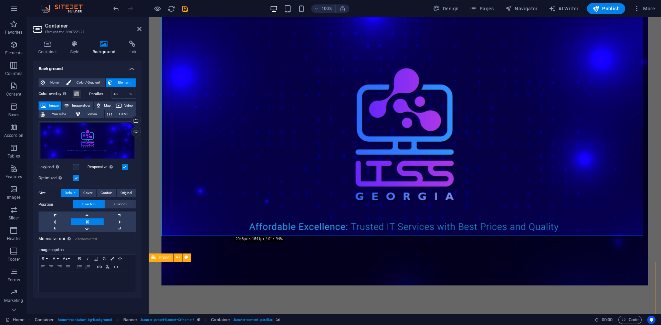
scroll to position [34, 0]
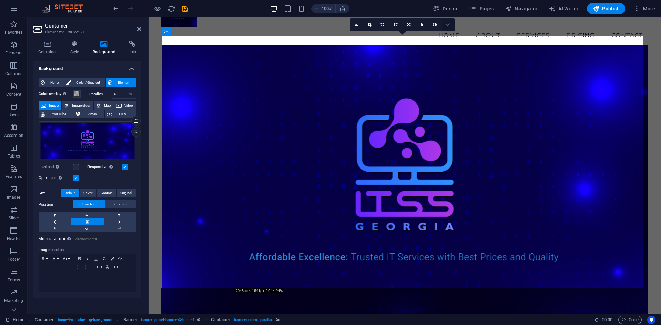
click at [446, 23] on link at bounding box center [448, 24] width 13 height 13
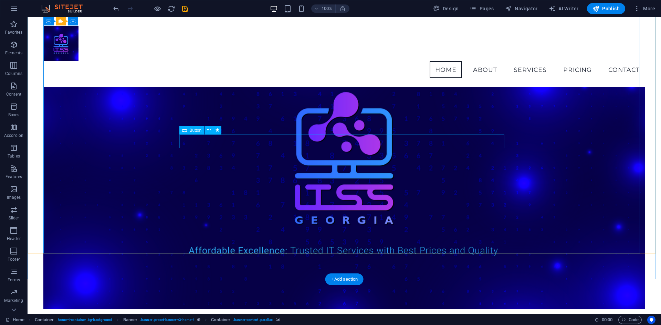
scroll to position [0, 0]
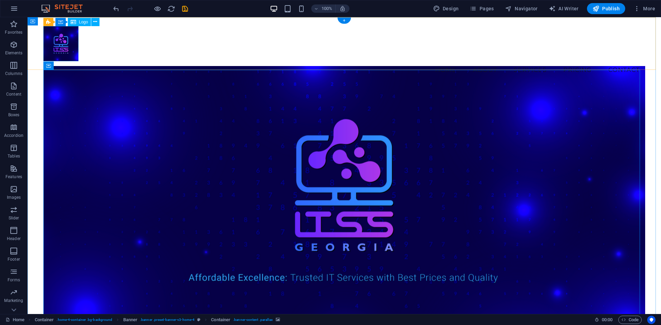
click at [51, 40] on div at bounding box center [344, 43] width 602 height 35
click at [84, 24] on icon at bounding box center [84, 21] width 4 height 7
select select "vw"
select select "rem"
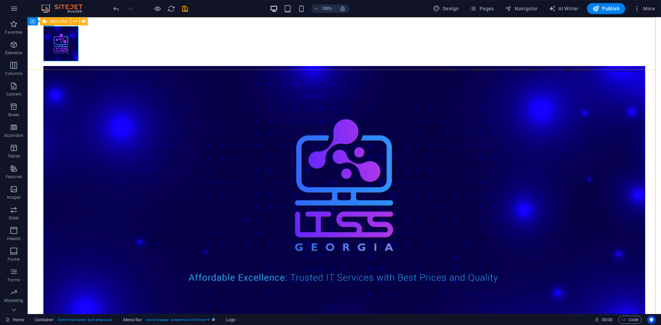
select select "vw"
select select "preset-menu-v2-home-4"
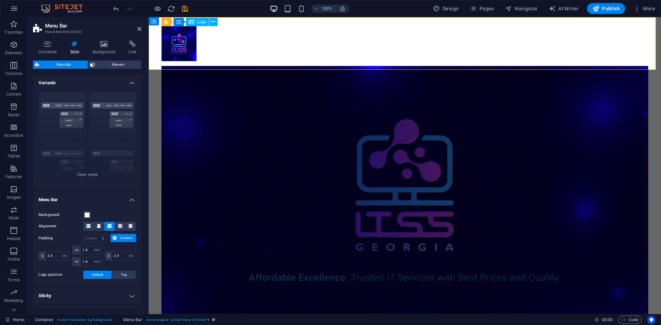
click at [180, 39] on div at bounding box center [405, 43] width 487 height 35
click at [140, 25] on h2 "Menu Bar" at bounding box center [93, 26] width 96 height 6
click at [136, 29] on h2 "Menu Bar" at bounding box center [93, 26] width 96 height 6
click at [138, 29] on icon at bounding box center [139, 29] width 4 height 6
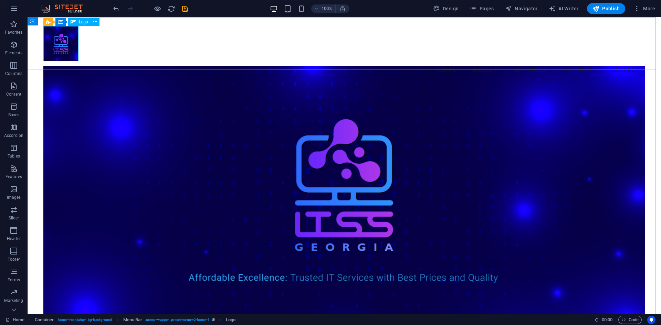
click at [74, 21] on icon at bounding box center [74, 22] width 6 height 8
click at [94, 24] on icon at bounding box center [95, 21] width 4 height 7
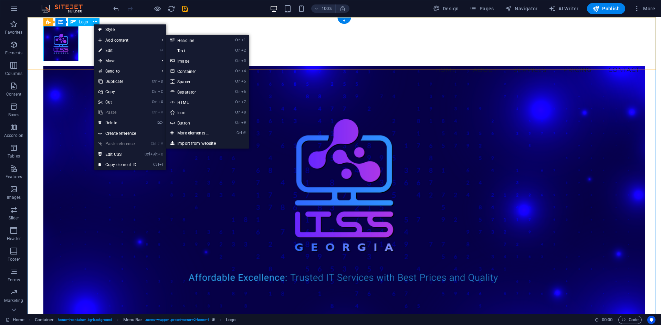
click at [64, 43] on div at bounding box center [344, 43] width 602 height 35
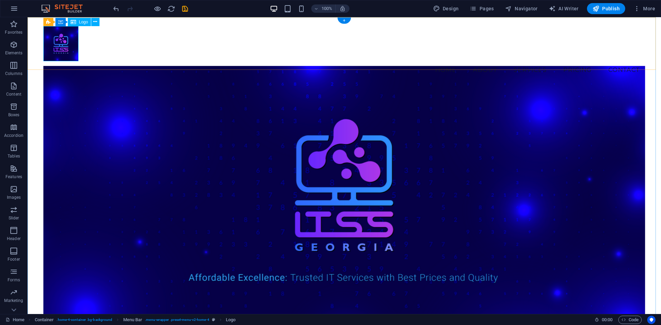
click at [64, 43] on div at bounding box center [344, 43] width 602 height 35
select select "px"
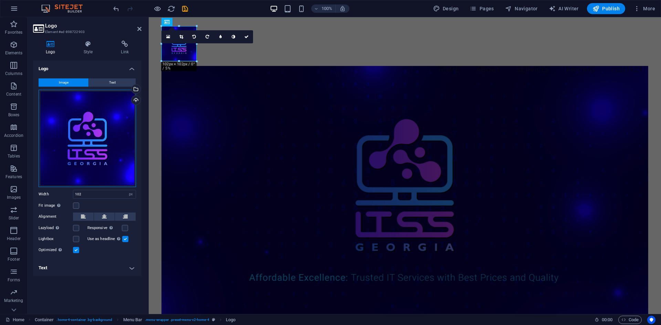
click at [82, 121] on div "Drag files here, click to choose files or select files from Files or our free s…" at bounding box center [87, 138] width 97 height 97
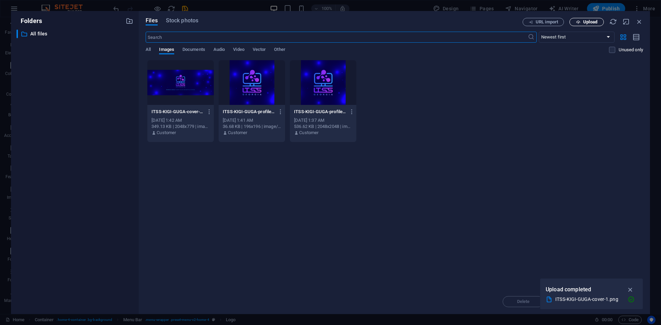
click at [573, 20] on span "Upload" at bounding box center [587, 22] width 28 height 4
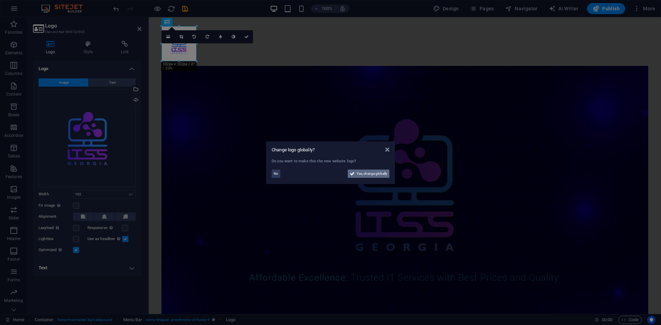
click at [369, 176] on span "Yes, change globally" at bounding box center [372, 174] width 31 height 8
select select "41"
select select "54"
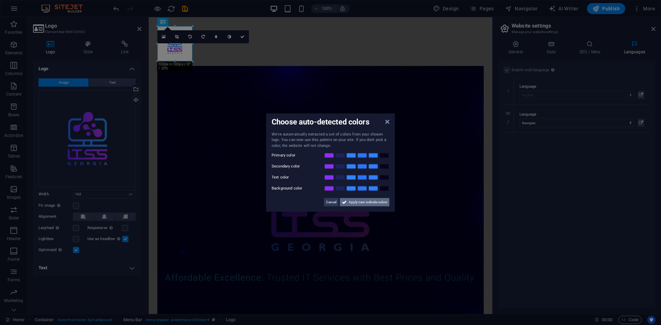
click at [374, 200] on span "Apply new website colors" at bounding box center [368, 202] width 39 height 8
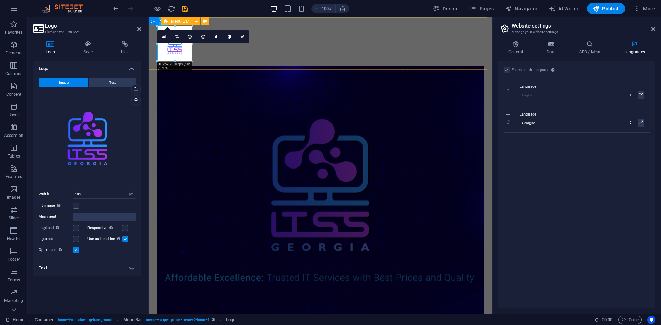
click at [268, 60] on div "Menu Home About Services Pricing Contact" at bounding box center [321, 52] width 344 height 70
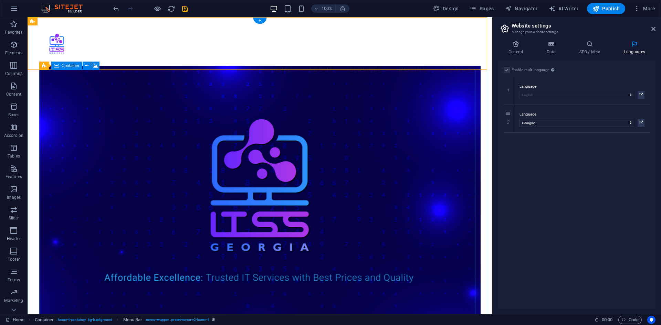
click at [298, 128] on figure at bounding box center [260, 201] width 442 height 271
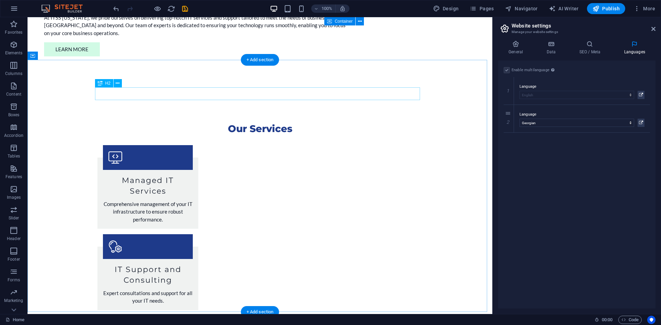
scroll to position [738, 0]
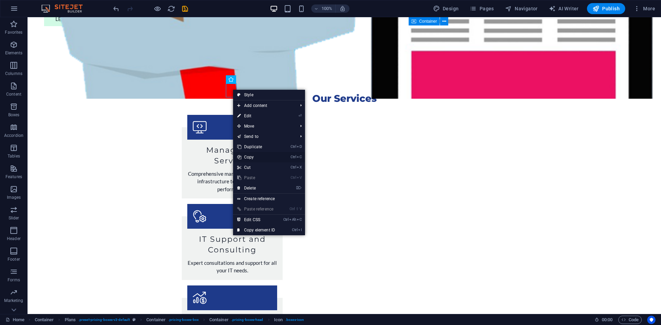
click at [261, 158] on link "Ctrl C Copy" at bounding box center [256, 157] width 46 height 10
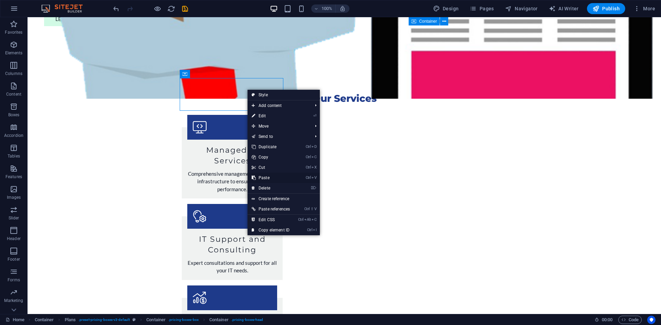
click at [280, 177] on link "Ctrl V Paste" at bounding box center [271, 178] width 46 height 10
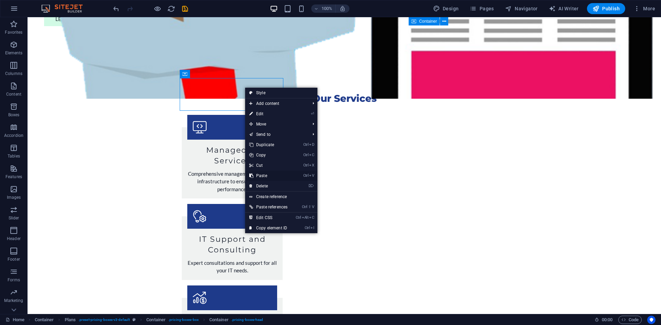
click at [276, 176] on link "Ctrl V Paste" at bounding box center [268, 176] width 46 height 10
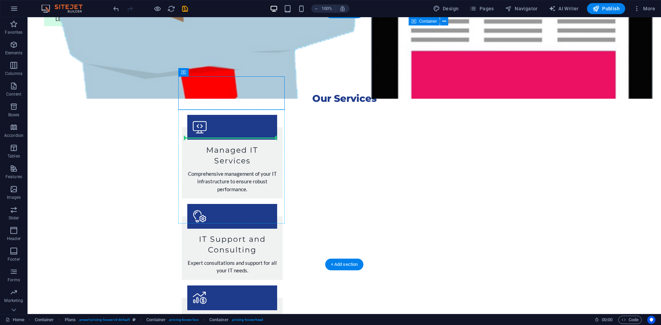
drag, startPoint x: 254, startPoint y: 84, endPoint x: 190, endPoint y: 143, distance: 87.0
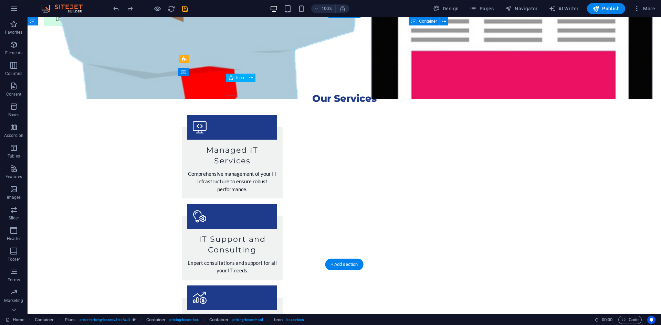
select select "xMidYMid"
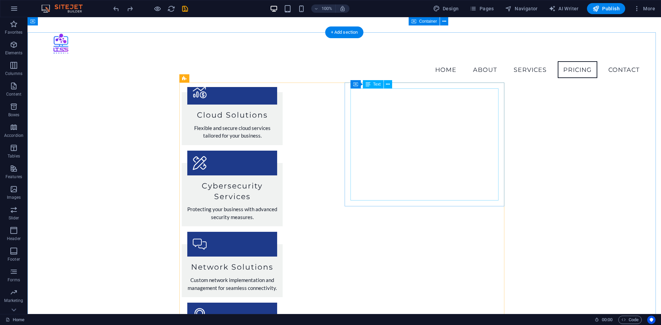
scroll to position [917, 0]
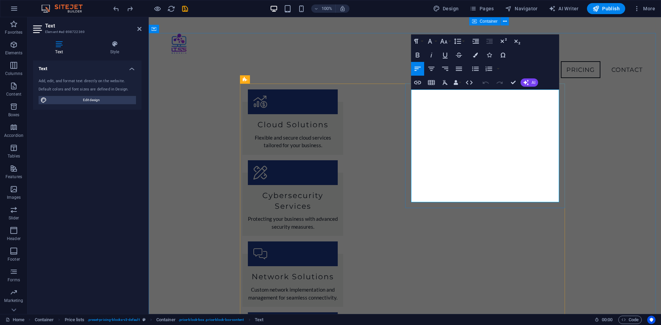
scroll to position [970, 0]
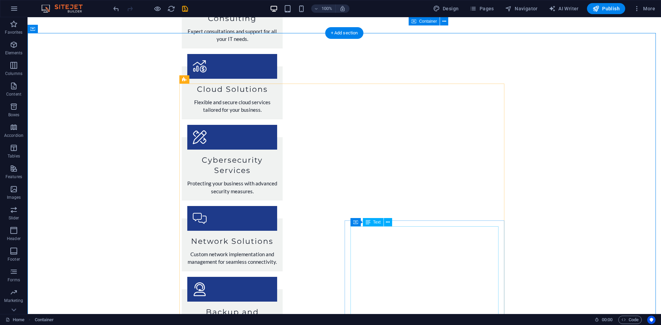
scroll to position [1039, 0]
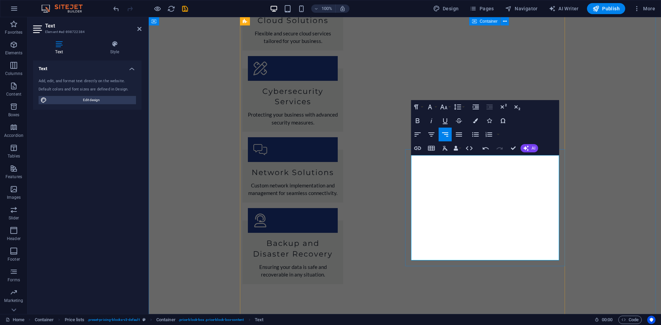
scroll to position [1107, 0]
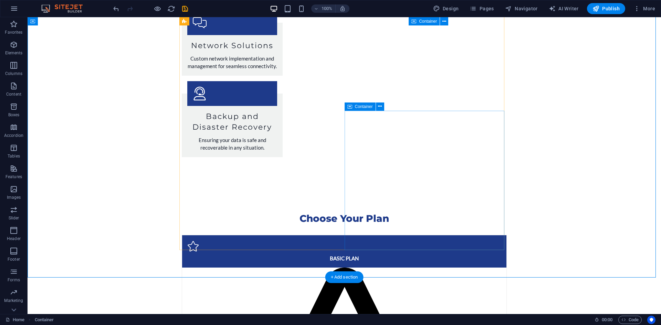
scroll to position [1211, 0]
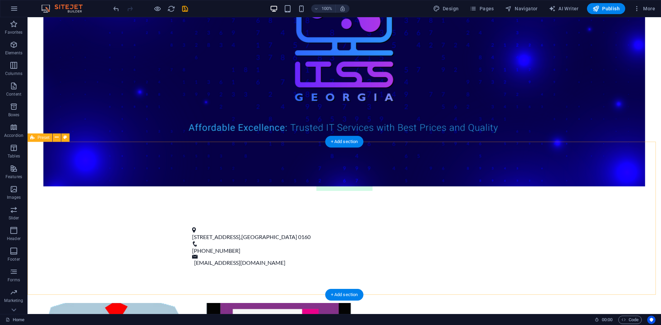
scroll to position [275, 0]
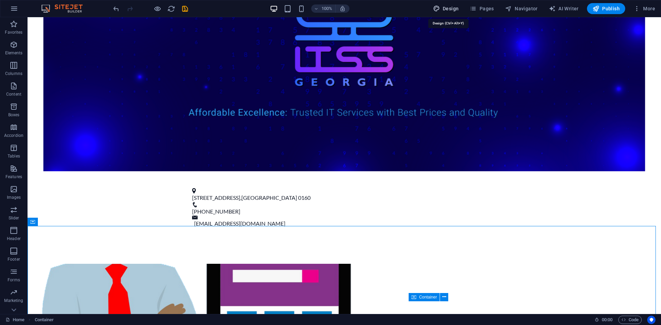
click at [451, 8] on span "Design" at bounding box center [446, 8] width 26 height 7
select select "px"
select select "200"
select select "px"
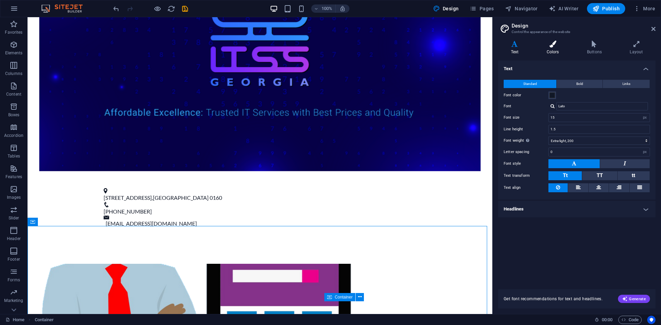
click at [543, 53] on h4 "Colors" at bounding box center [554, 48] width 40 height 14
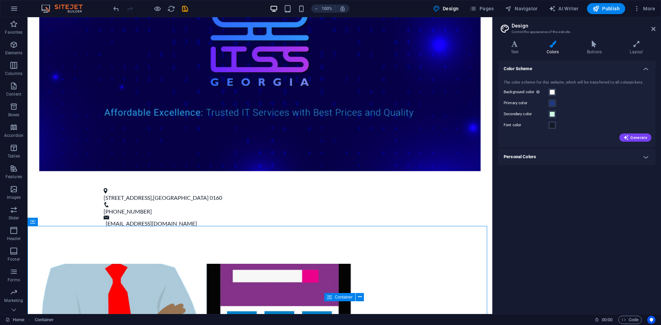
click at [547, 163] on h4 "Personal Colors" at bounding box center [576, 157] width 157 height 17
click at [548, 160] on h4 "Personal Colors" at bounding box center [576, 155] width 157 height 12
click at [595, 50] on h4 "Buttons" at bounding box center [595, 48] width 43 height 14
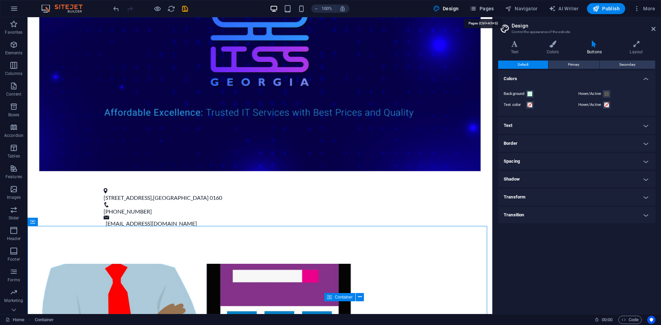
click at [475, 8] on icon "button" at bounding box center [473, 8] width 7 height 7
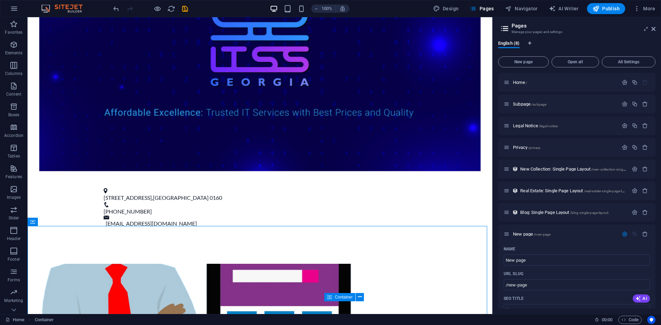
click at [538, 93] on div "Home / Subpage /subpage Legal Notice /legal-notice Privacy /privacy New Collect…" at bounding box center [576, 300] width 157 height 454
click at [539, 89] on div "Home /" at bounding box center [576, 82] width 157 height 19
click at [20, 12] on button "button" at bounding box center [14, 8] width 17 height 17
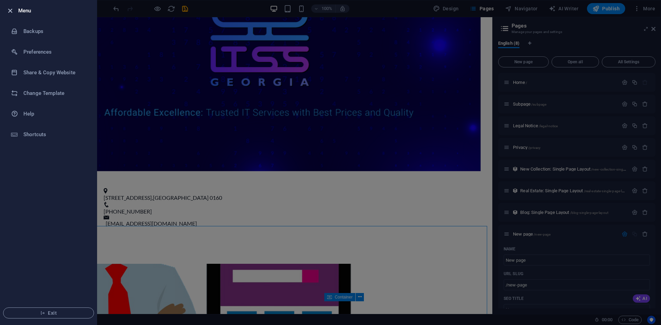
click at [12, 13] on icon "button" at bounding box center [10, 11] width 8 height 8
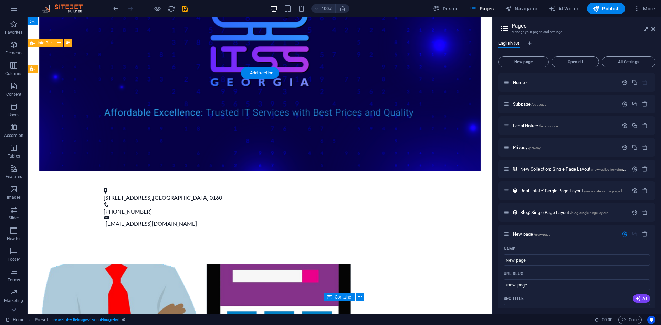
click at [38, 179] on div "[STREET_ADDRESS] 0160 [PHONE_NUMBER] [EMAIL_ADDRESS][DOMAIN_NAME]" at bounding box center [260, 207] width 465 height 57
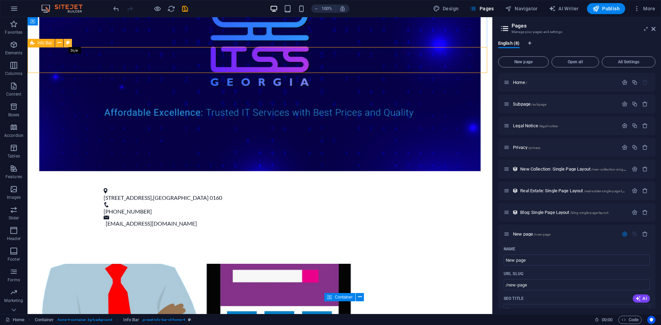
click at [67, 42] on icon at bounding box center [68, 42] width 4 height 7
select select "vw"
select select "rem"
select select "vw"
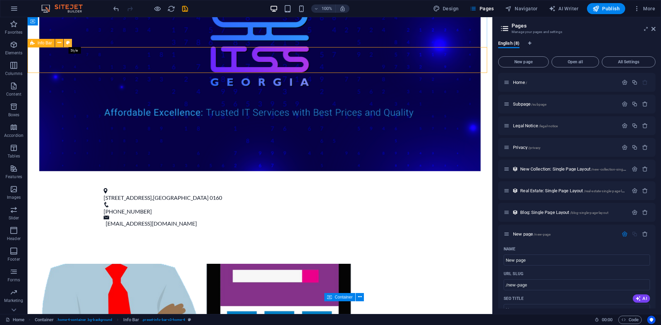
select select "preset-info-bar-v3-home-4"
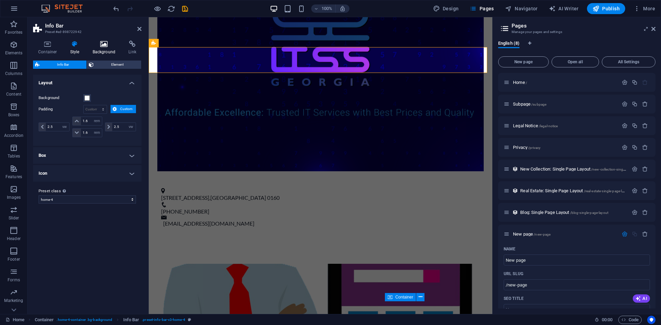
click at [104, 45] on icon at bounding box center [103, 44] width 33 height 7
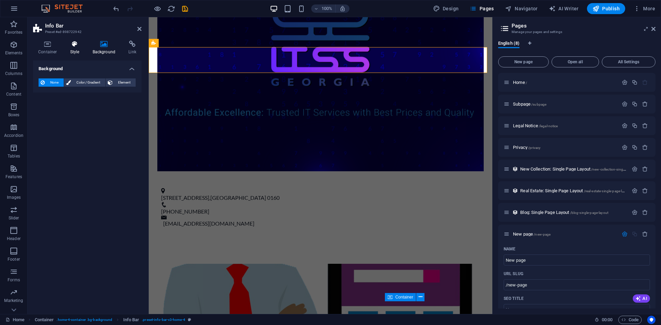
click at [75, 43] on icon at bounding box center [75, 44] width 20 height 7
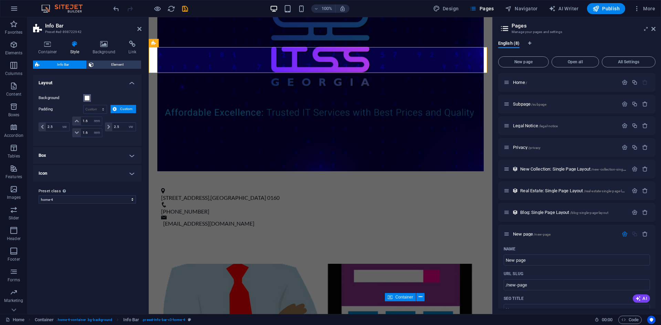
click at [87, 98] on span at bounding box center [87, 98] width 6 height 6
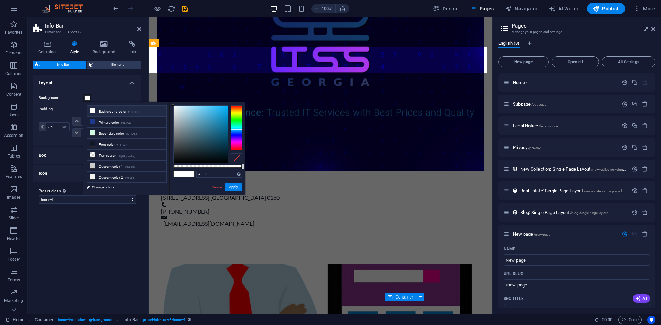
click at [238, 129] on div at bounding box center [236, 127] width 11 height 45
click at [236, 134] on div at bounding box center [236, 127] width 11 height 45
click at [237, 131] on div at bounding box center [236, 127] width 11 height 45
type input "#136aad"
click at [222, 124] on div at bounding box center [201, 134] width 54 height 57
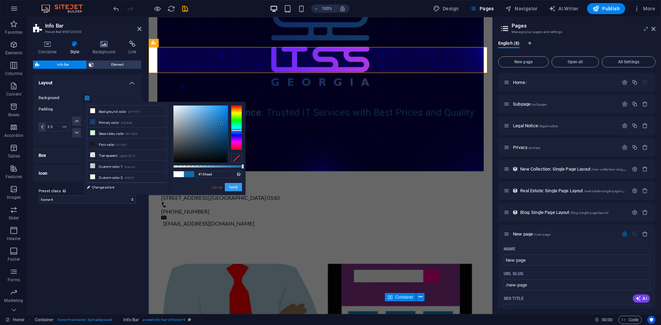
click at [234, 188] on button "Apply" at bounding box center [233, 187] width 17 height 8
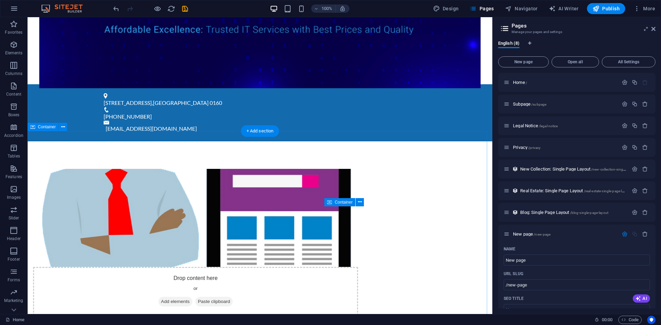
scroll to position [413, 0]
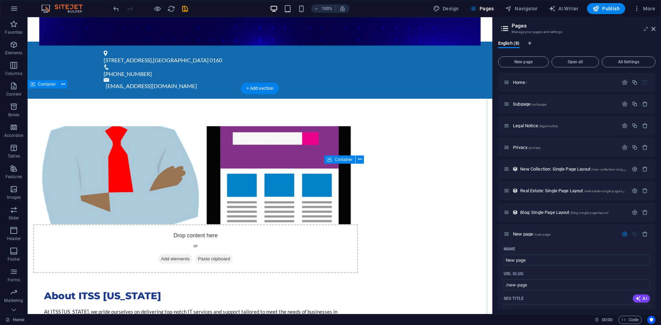
click at [62, 86] on icon at bounding box center [63, 84] width 4 height 7
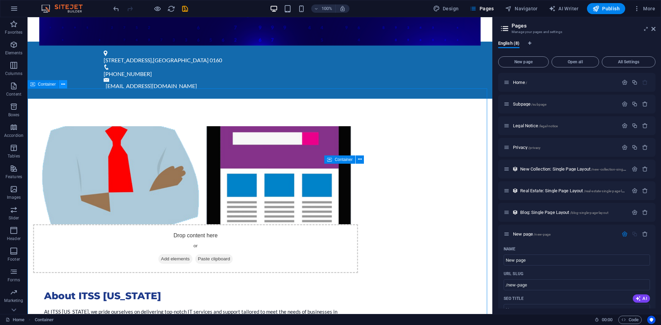
click at [65, 85] on button at bounding box center [63, 84] width 8 height 8
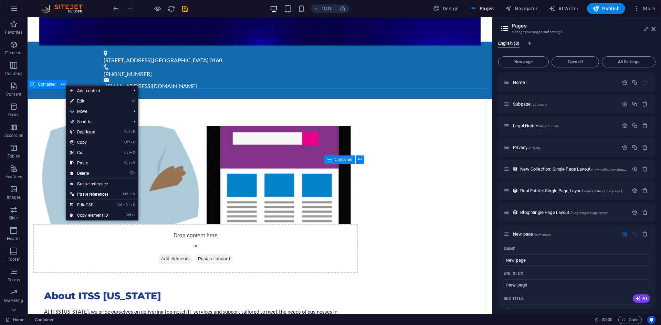
click at [46, 85] on span "Container" at bounding box center [47, 84] width 18 height 4
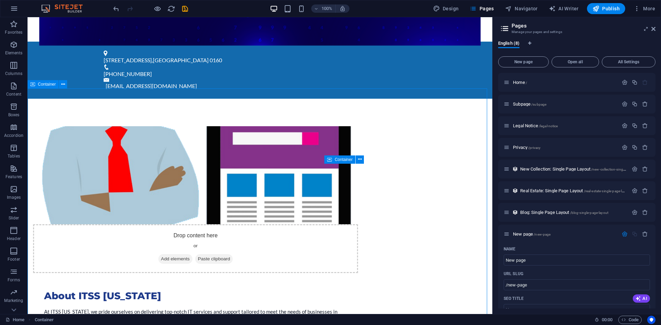
click at [46, 85] on span "Container" at bounding box center [47, 84] width 18 height 4
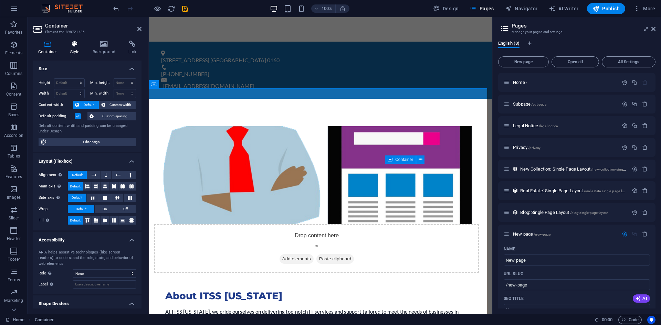
click at [73, 48] on h4 "Style" at bounding box center [76, 48] width 22 height 14
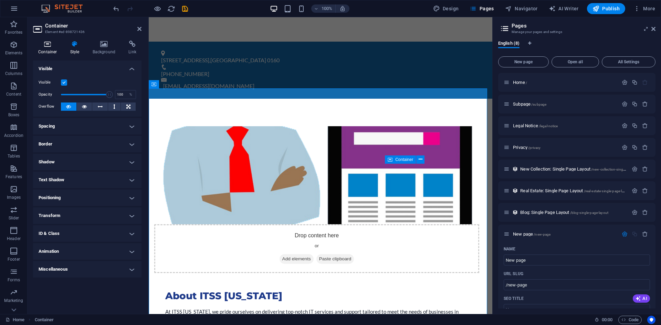
click at [49, 49] on h4 "Container" at bounding box center [49, 48] width 32 height 14
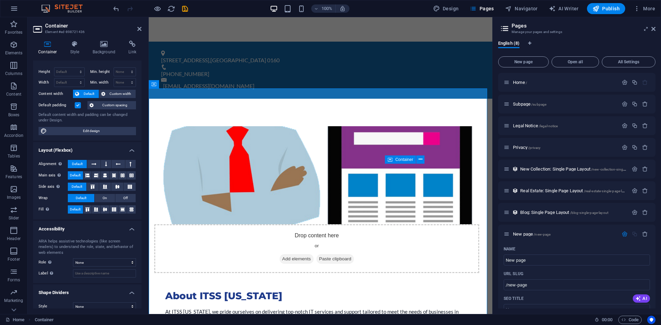
scroll to position [19, 0]
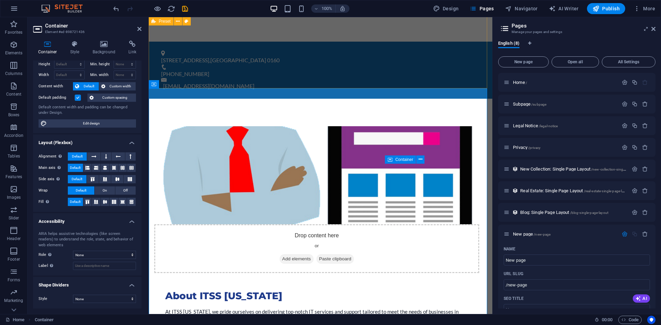
click at [184, 99] on div "Drop content here or Add elements Paste clipboard About ITSS [US_STATE] At ITSS…" at bounding box center [321, 244] width 344 height 290
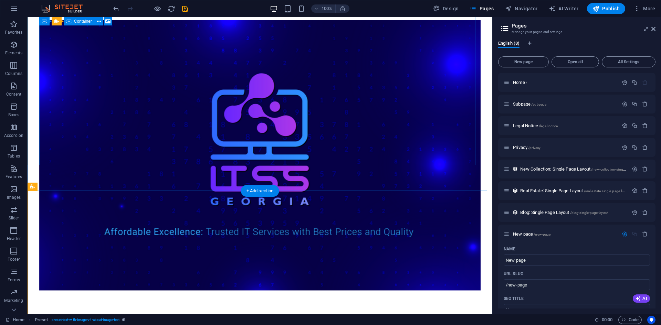
scroll to position [0, 0]
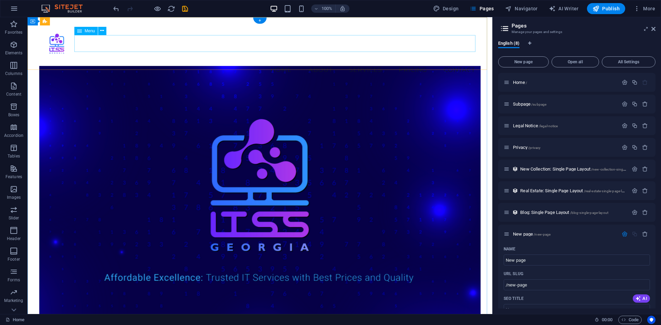
click at [197, 61] on nav "Home About Services Pricing Contact" at bounding box center [260, 69] width 442 height 17
click at [101, 31] on icon at bounding box center [102, 30] width 4 height 7
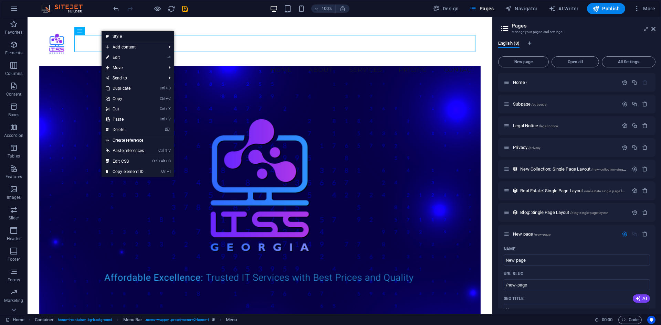
click at [123, 39] on link "Style" at bounding box center [138, 36] width 72 height 10
select select "vw"
select select "rem"
select select "vw"
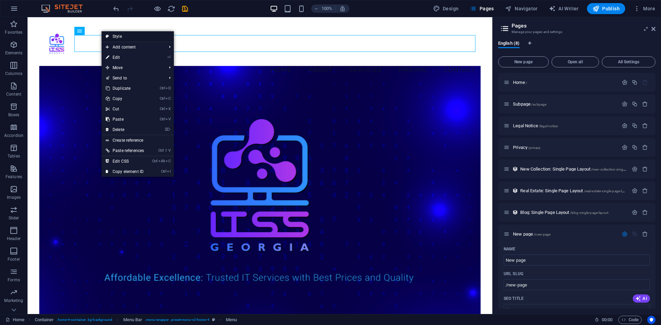
select select "preset-menu-v2-home-4"
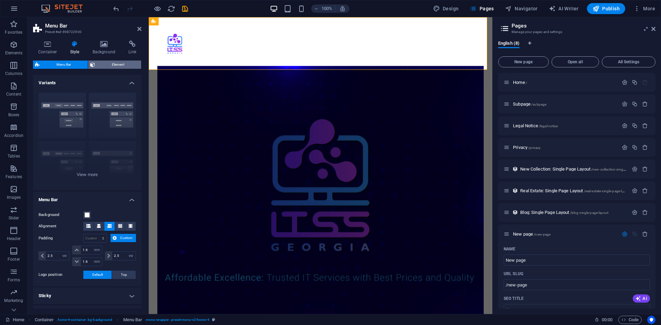
click at [99, 68] on span "Element" at bounding box center [118, 65] width 42 height 8
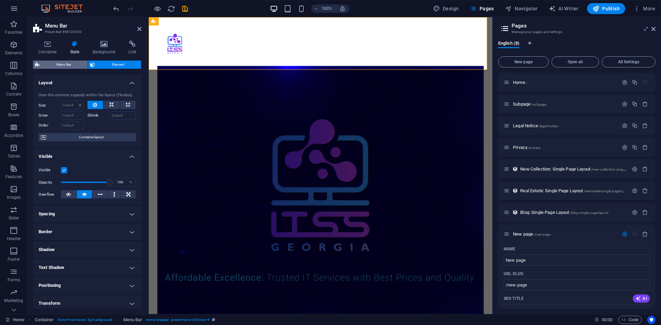
click at [80, 64] on span "Menu Bar" at bounding box center [64, 65] width 44 height 8
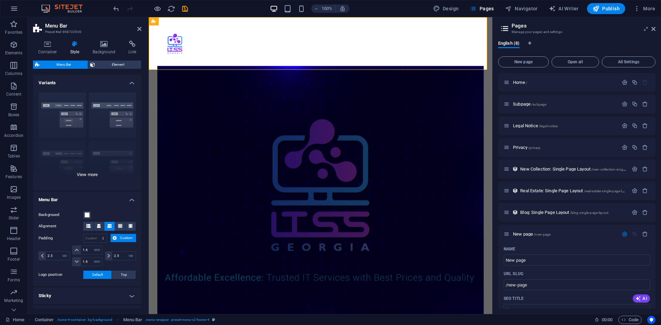
click at [87, 175] on div "Border Centered Default Fixed Loki Trigger Wide XXL" at bounding box center [87, 138] width 108 height 103
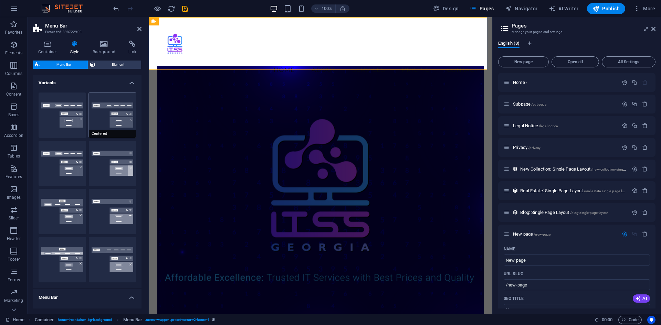
click at [112, 127] on button "Centered" at bounding box center [113, 115] width 48 height 45
type input "1"
select select "rem"
type input "1"
select select "rem"
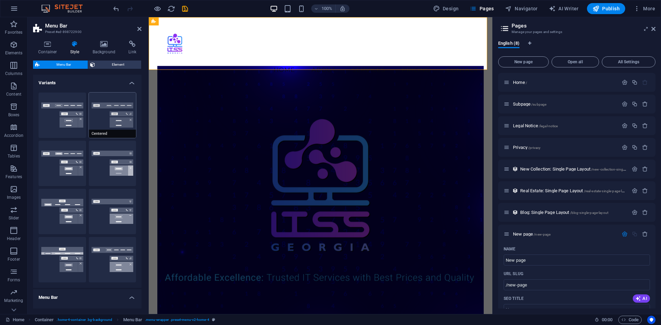
type input "1"
select select "rem"
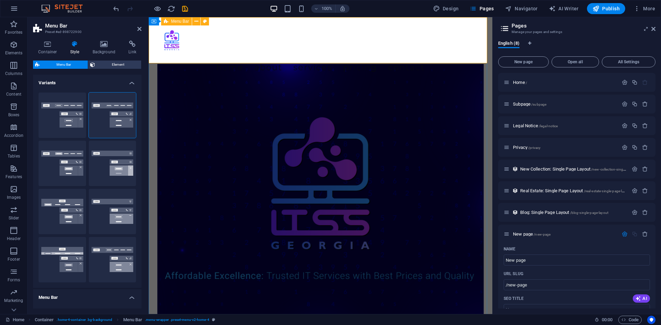
click at [322, 55] on div "Menu Home About Services Pricing Contact" at bounding box center [321, 49] width 344 height 65
click at [136, 32] on header "Menu Bar Preset #ed-898722900" at bounding box center [87, 26] width 108 height 18
click at [139, 29] on icon at bounding box center [139, 29] width 4 height 6
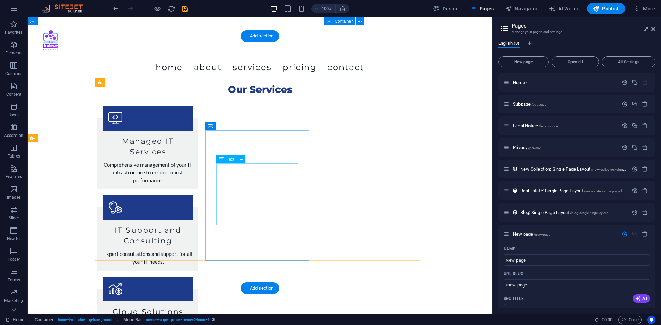
scroll to position [654, 0]
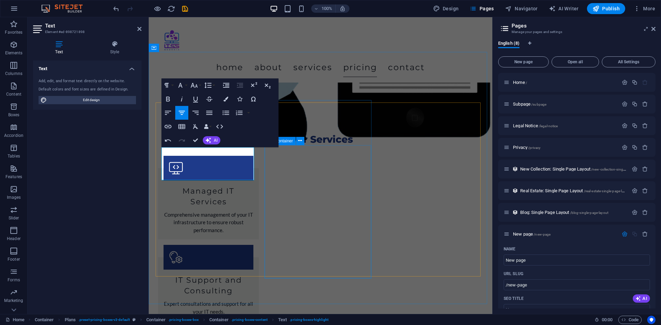
scroll to position [654, 0]
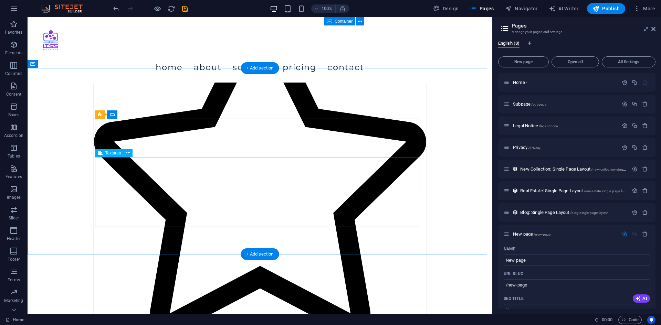
scroll to position [1427, 0]
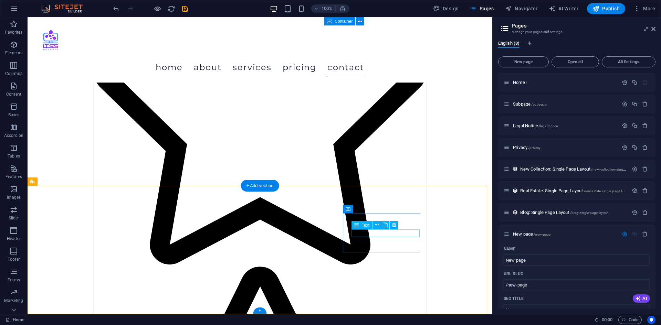
click at [380, 225] on button at bounding box center [377, 225] width 8 height 8
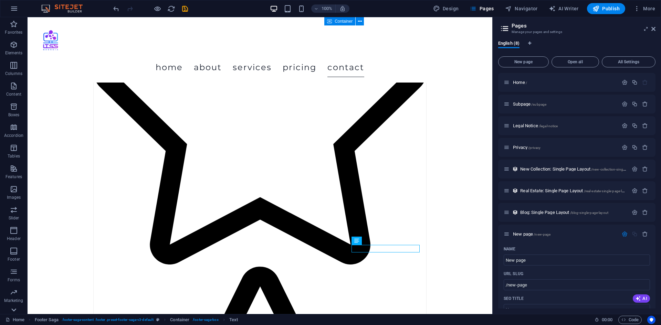
click at [14, 26] on icon at bounding box center [14, 22] width 10 height 10
click at [15, 285] on span "Marketing" at bounding box center [14, 284] width 28 height 17
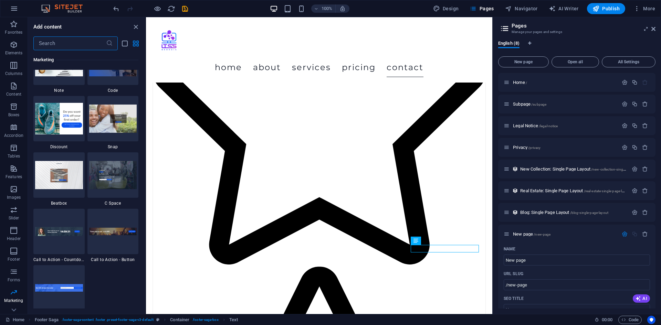
scroll to position [6057, 0]
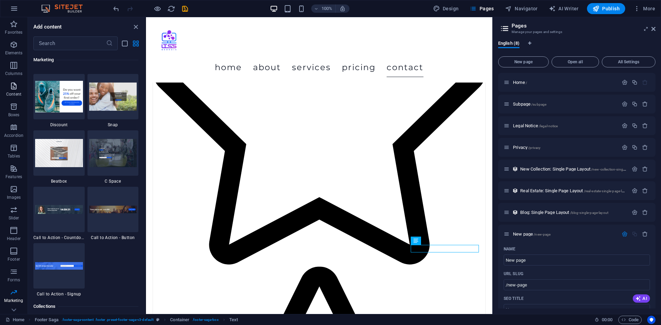
click at [10, 90] on icon "button" at bounding box center [14, 86] width 8 height 8
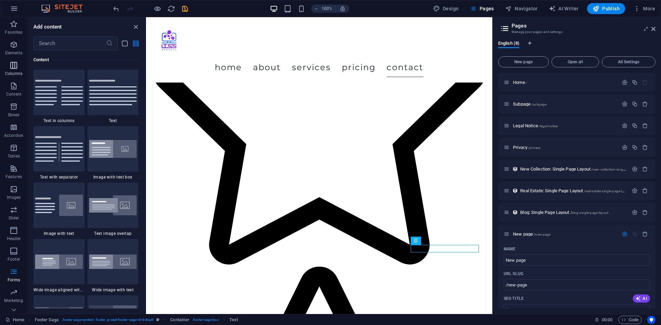
click at [17, 74] on p "Columns" at bounding box center [13, 74] width 17 height 6
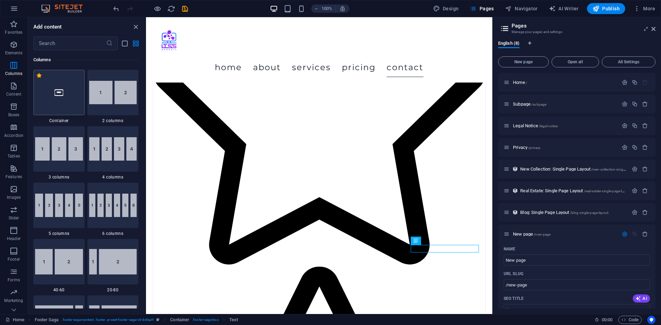
scroll to position [341, 0]
click at [13, 52] on p "Elements" at bounding box center [14, 53] width 18 height 6
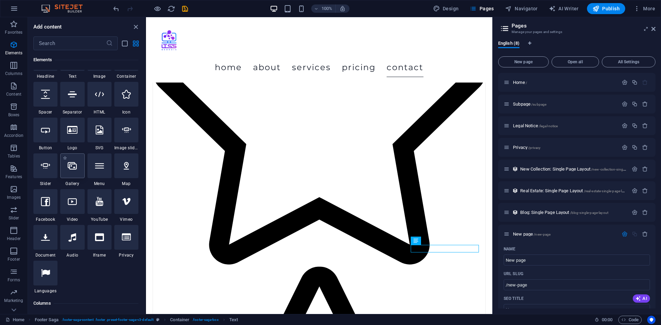
scroll to position [108, 0]
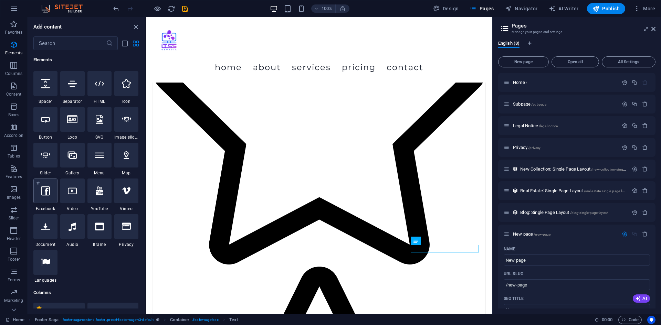
click at [50, 194] on icon at bounding box center [45, 191] width 9 height 9
select select "%"
select select "px"
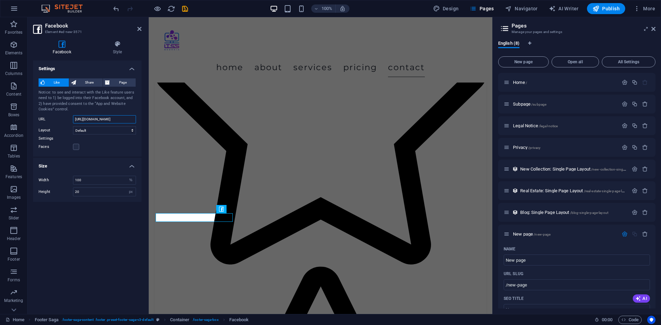
click at [87, 122] on input "[URL][DOMAIN_NAME]" at bounding box center [104, 119] width 63 height 8
click at [139, 31] on icon at bounding box center [139, 29] width 4 height 6
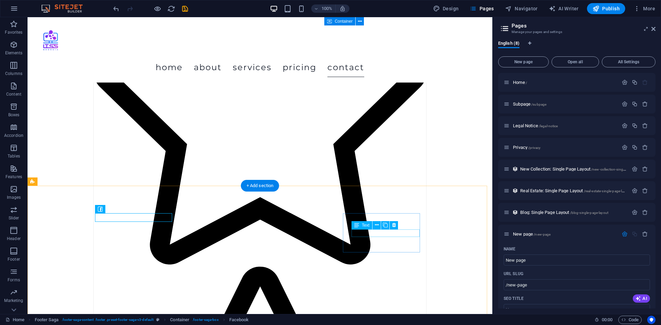
select select "xMidYMid"
select select "px"
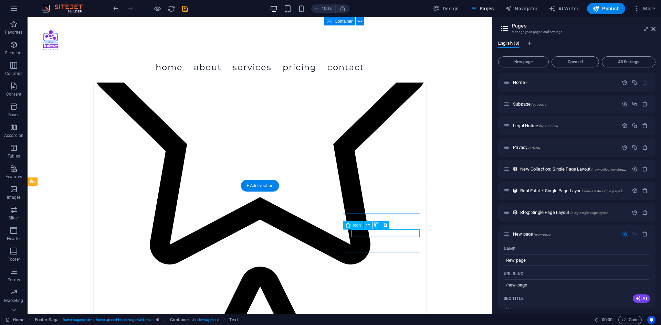
select select "px"
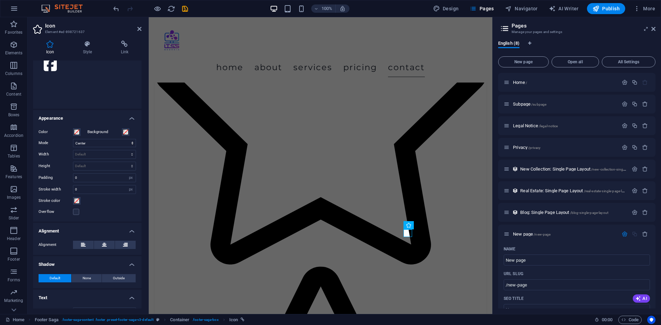
scroll to position [113, 0]
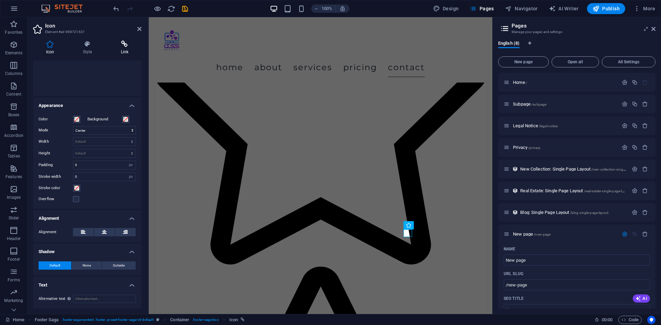
click at [122, 42] on icon at bounding box center [125, 44] width 34 height 7
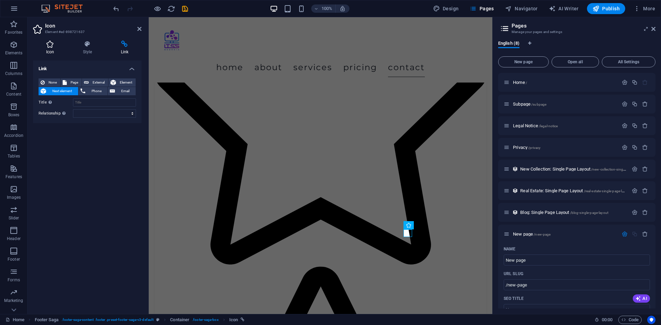
click at [52, 46] on icon at bounding box center [50, 44] width 34 height 7
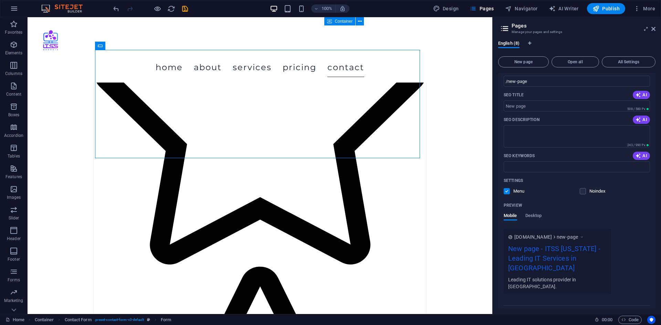
scroll to position [0, 0]
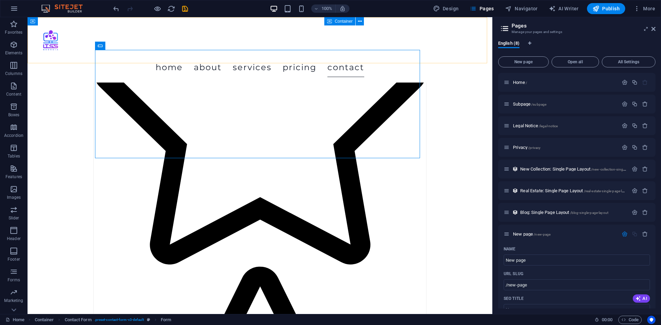
click at [482, 42] on div "Menu Home About Services Pricing Contact" at bounding box center [260, 49] width 465 height 65
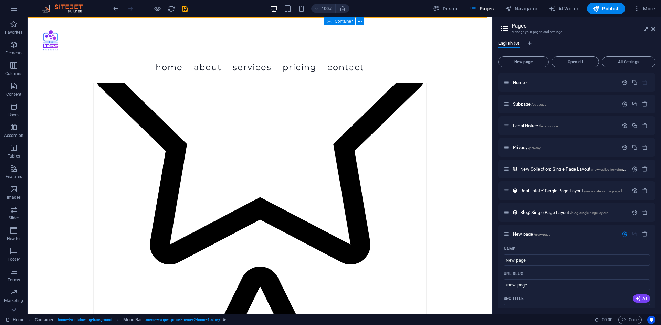
click at [656, 28] on aside "Pages Manage your pages and settings English (8) New page Open all All Settings…" at bounding box center [576, 165] width 169 height 297
click at [653, 31] on icon at bounding box center [654, 29] width 4 height 6
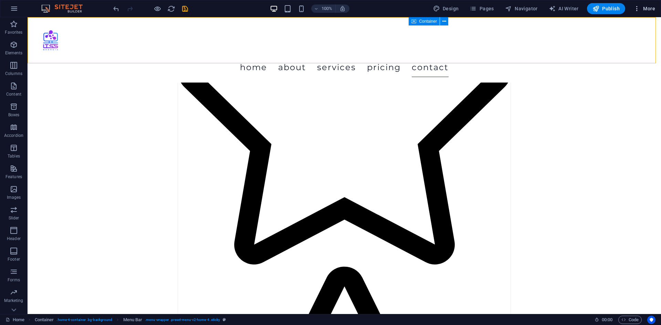
click at [645, 11] on span "More" at bounding box center [645, 8] width 22 height 7
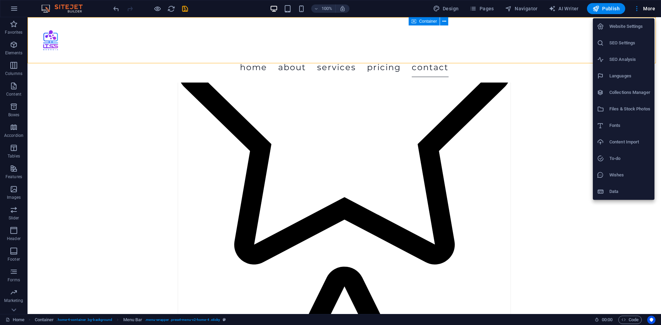
click at [628, 28] on h6 "Website Settings" at bounding box center [630, 26] width 41 height 8
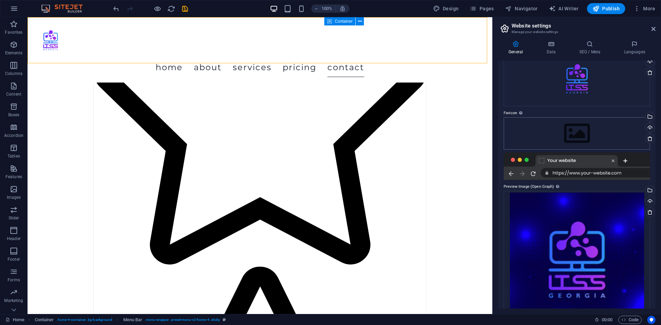
scroll to position [68, 0]
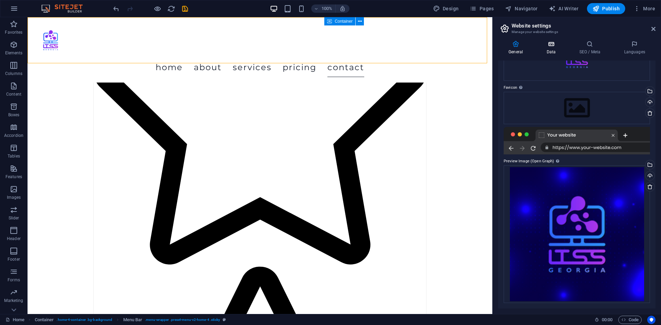
click at [551, 51] on h4 "Data" at bounding box center [552, 48] width 33 height 14
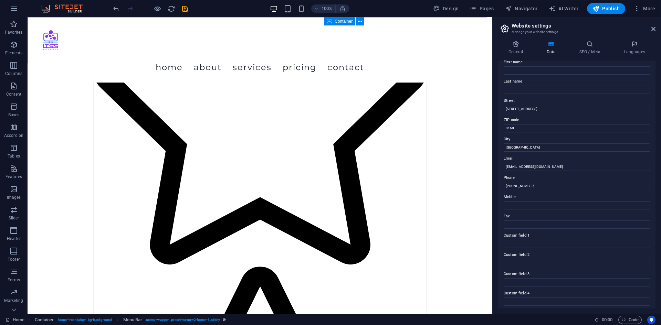
scroll to position [83, 0]
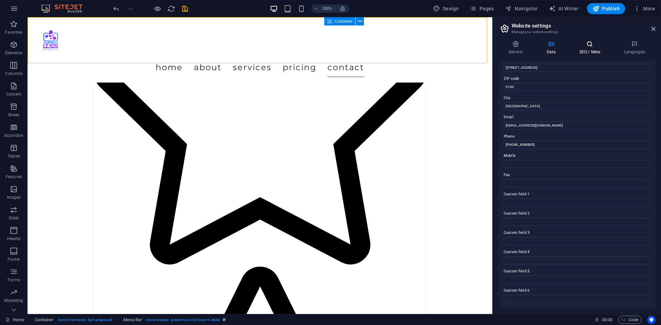
click at [592, 52] on h4 "SEO / Meta" at bounding box center [591, 48] width 45 height 14
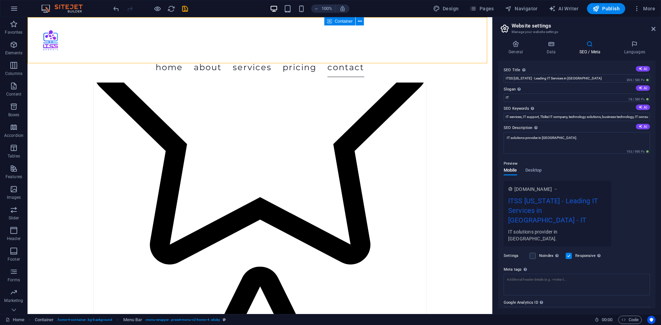
click at [610, 51] on h4 "SEO / Meta" at bounding box center [591, 48] width 45 height 14
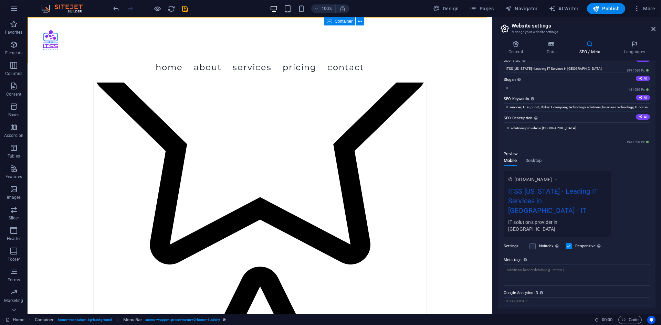
scroll to position [15, 0]
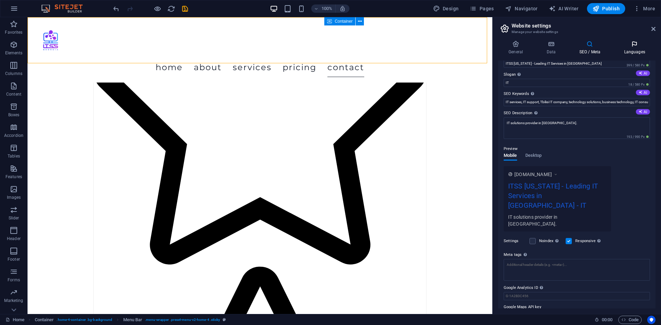
click at [624, 46] on icon at bounding box center [635, 44] width 42 height 7
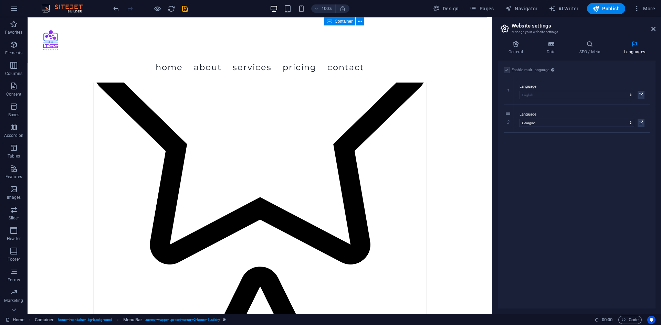
click at [656, 29] on aside "Website settings Manage your website settings General Data SEO / Meta Languages…" at bounding box center [576, 165] width 169 height 297
click at [646, 10] on span "More" at bounding box center [645, 8] width 22 height 7
click at [618, 29] on h6 "Website Settings" at bounding box center [630, 26] width 41 height 8
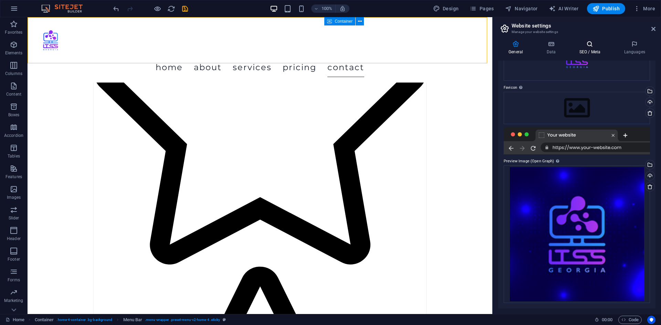
click at [584, 43] on icon at bounding box center [590, 44] width 42 height 7
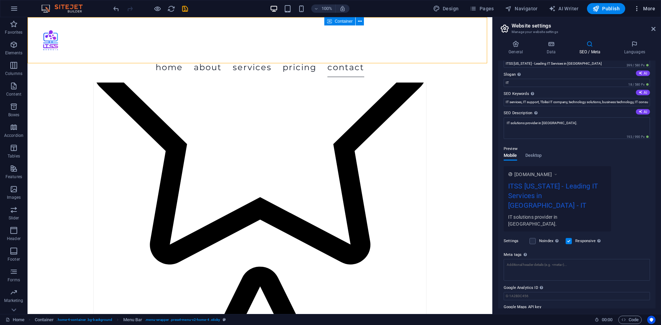
click at [646, 4] on button "More" at bounding box center [644, 8] width 27 height 11
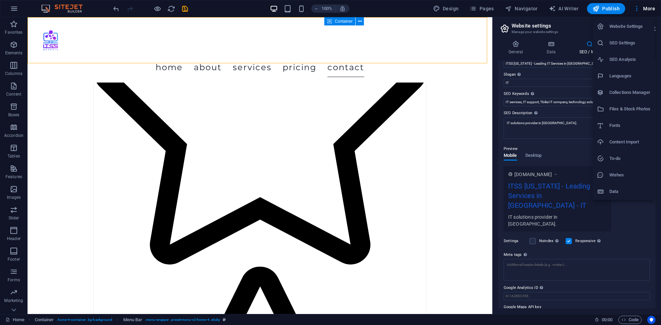
click at [11, 5] on div at bounding box center [330, 162] width 661 height 325
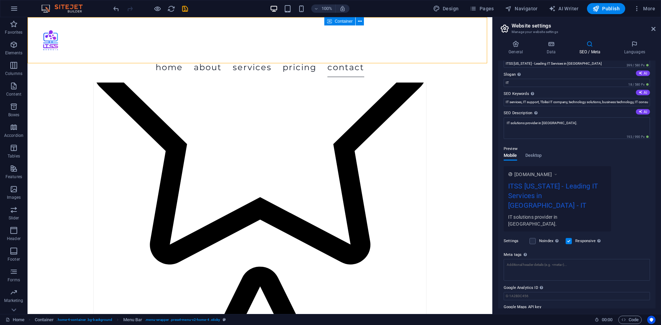
click at [11, 5] on div "Website Settings SEO Settings SEO Analysis Languages Collections Manager Files …" at bounding box center [330, 164] width 661 height 321
click at [15, 8] on icon "button" at bounding box center [14, 8] width 8 height 8
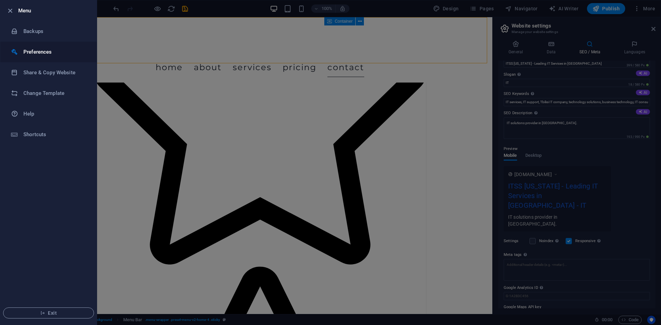
click at [49, 53] on h6 "Preferences" at bounding box center [55, 52] width 64 height 8
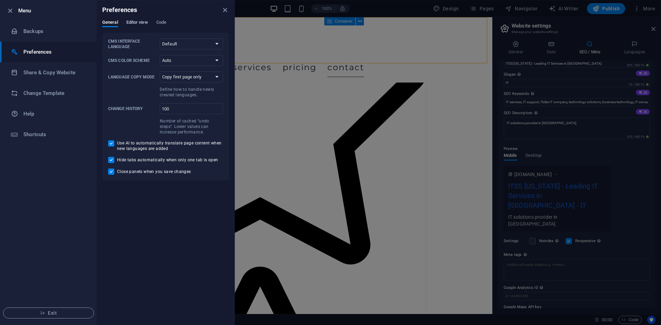
click at [134, 27] on button "Editor view" at bounding box center [137, 24] width 22 height 8
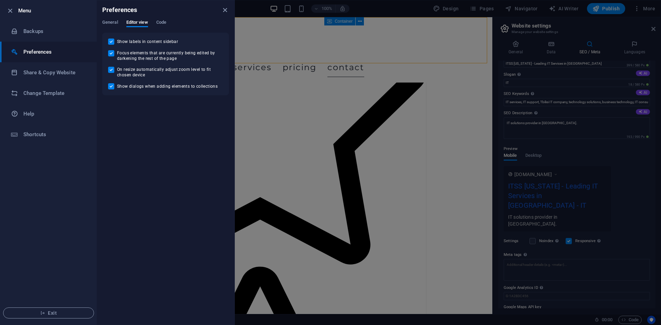
click at [117, 28] on div "General Editor view Code" at bounding box center [165, 26] width 127 height 13
click at [221, 8] on icon "close" at bounding box center [225, 10] width 8 height 8
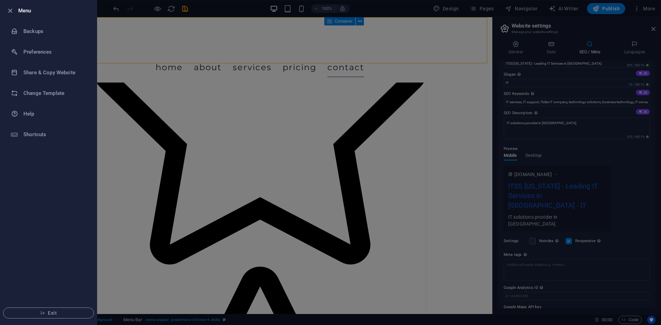
click at [123, 53] on div at bounding box center [330, 162] width 661 height 325
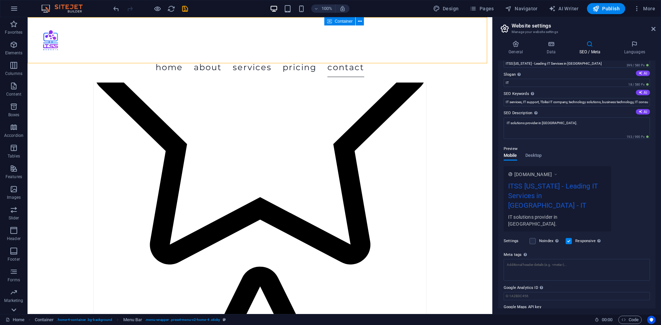
click at [24, 311] on div at bounding box center [14, 310] width 28 height 8
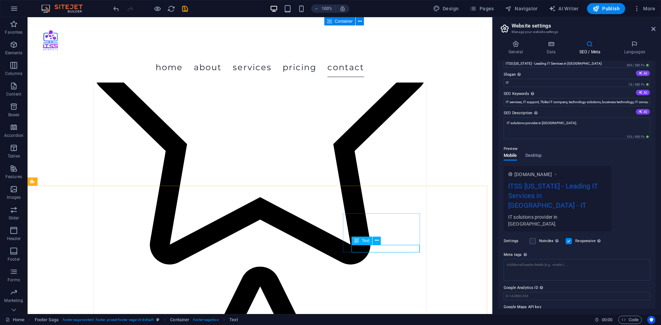
click at [367, 243] on span "Text" at bounding box center [366, 241] width 8 height 4
click at [375, 243] on icon at bounding box center [377, 240] width 4 height 7
click at [368, 241] on icon at bounding box center [368, 240] width 4 height 7
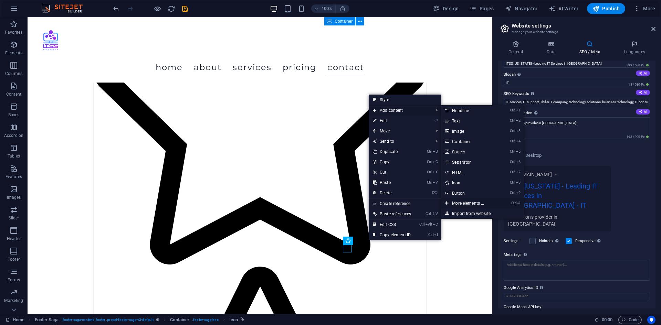
click at [468, 206] on link "Ctrl ⏎ More elements ..." at bounding box center [469, 203] width 57 height 10
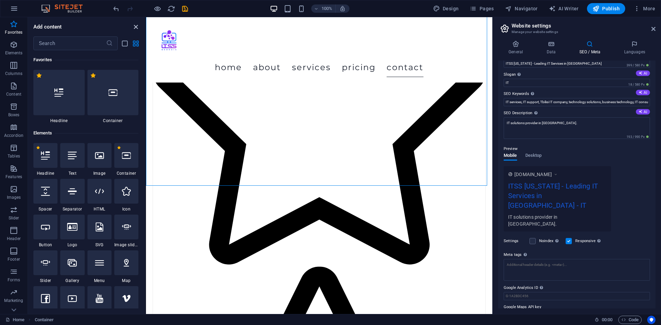
click at [138, 27] on icon "close panel" at bounding box center [136, 27] width 8 height 8
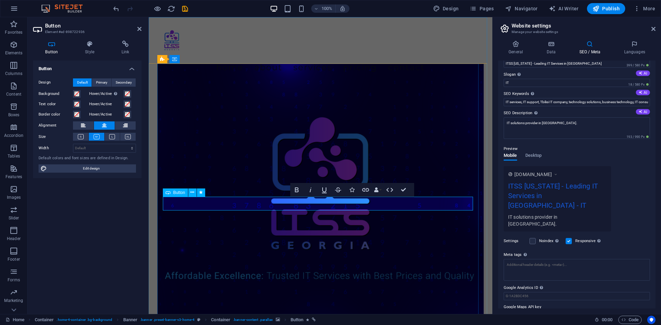
click at [341, 218] on figure at bounding box center [320, 199] width 326 height 271
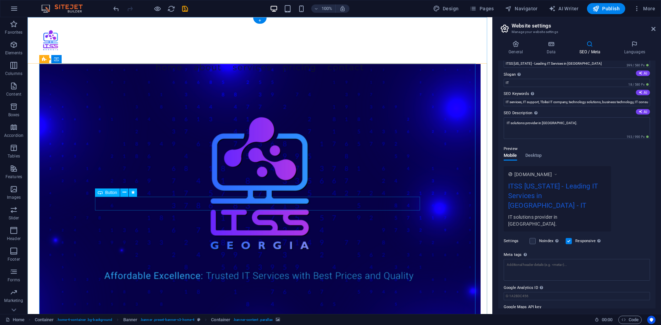
click at [123, 193] on icon at bounding box center [125, 192] width 4 height 7
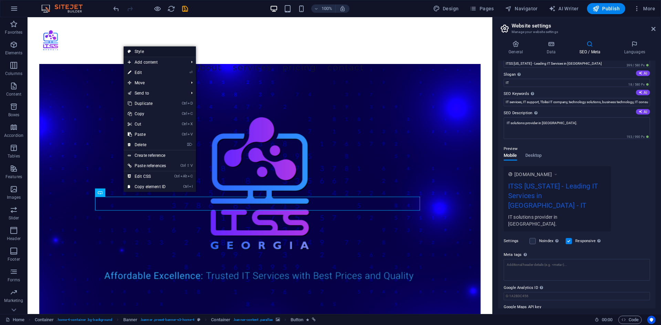
click at [161, 51] on link "Style" at bounding box center [160, 51] width 72 height 10
select select "preset-banner-v3-home-4"
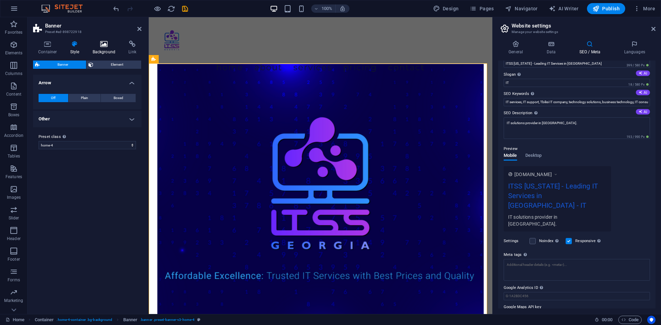
click at [105, 46] on icon at bounding box center [103, 44] width 33 height 7
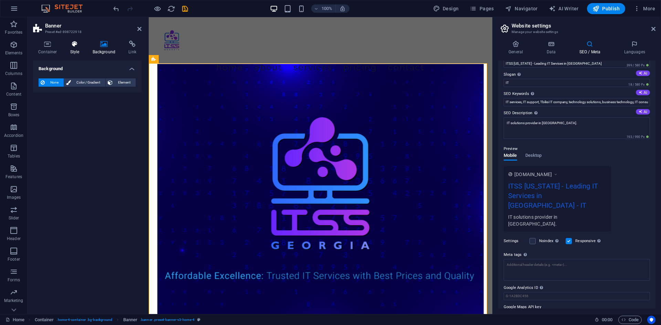
click at [73, 43] on icon at bounding box center [75, 44] width 20 height 7
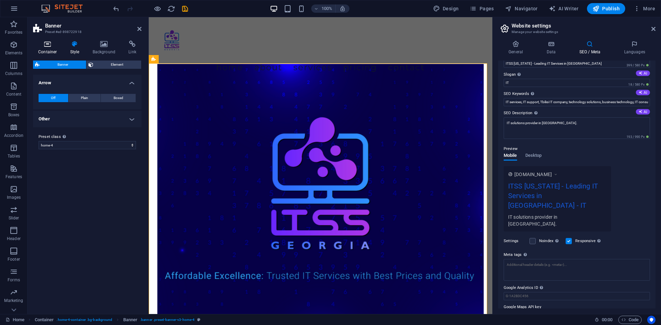
click at [50, 46] on icon at bounding box center [47, 44] width 29 height 7
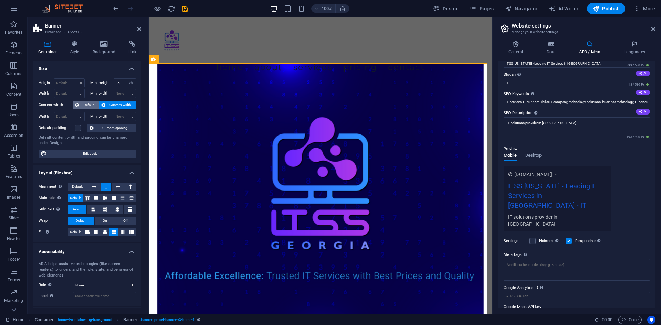
scroll to position [30, 0]
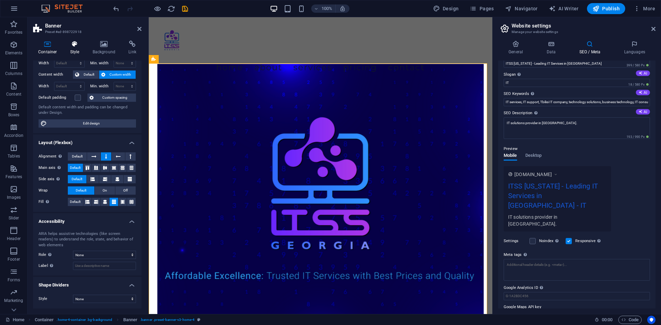
click at [75, 46] on icon at bounding box center [75, 44] width 20 height 7
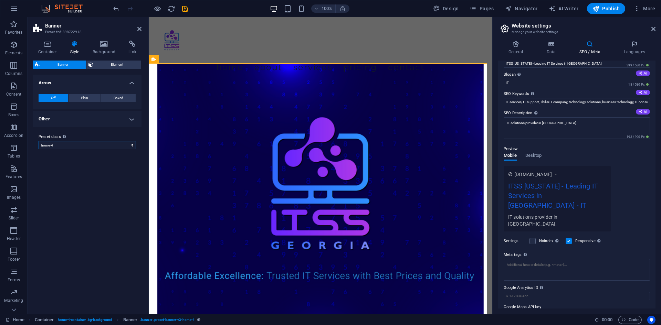
click at [97, 147] on select "default home-hero-logo-nav-h1-slogan home-hero-logo-nav-h1 home-logo-nav-h1-ima…" at bounding box center [87, 145] width 97 height 8
click at [92, 51] on h4 "Background" at bounding box center [105, 48] width 36 height 14
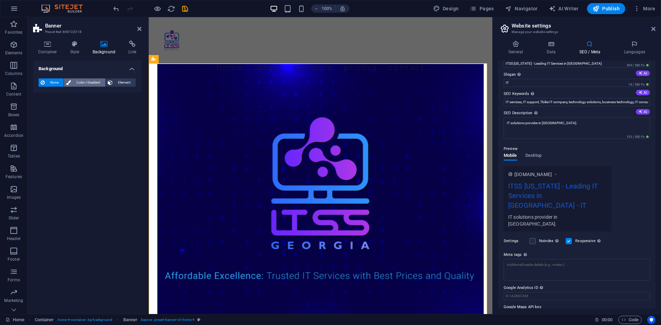
click at [93, 81] on span "Color / Gradient" at bounding box center [88, 83] width 30 height 8
click at [47, 111] on div "Color" at bounding box center [87, 110] width 97 height 8
click at [40, 112] on span at bounding box center [43, 110] width 8 height 8
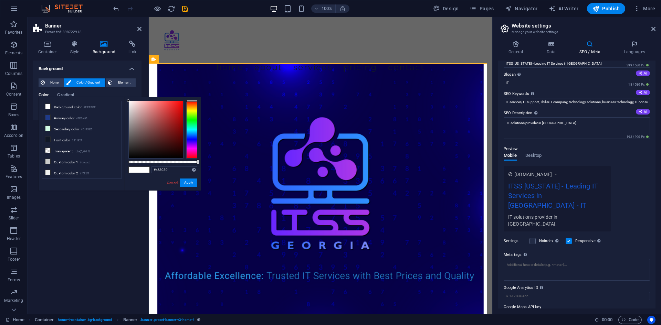
click at [167, 121] on div at bounding box center [156, 129] width 54 height 57
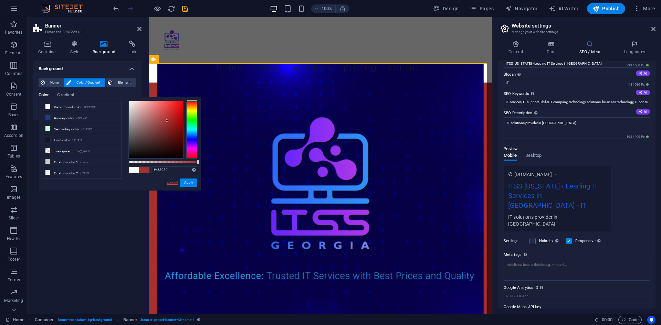
click at [169, 184] on link "Cancel" at bounding box center [172, 182] width 12 height 5
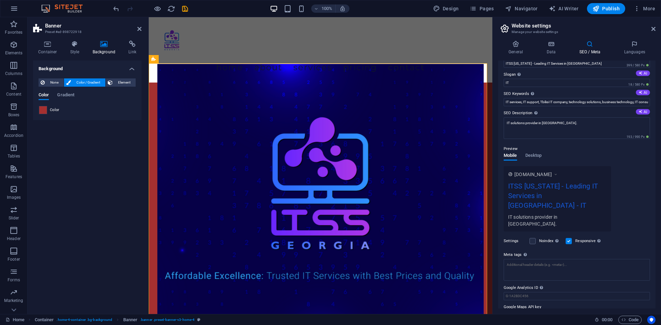
click at [45, 108] on span at bounding box center [43, 110] width 8 height 8
type input "#a53030"
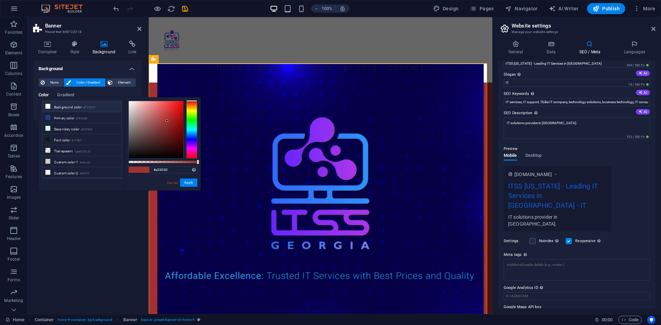
click at [54, 88] on div "Color Gradient Color" at bounding box center [87, 101] width 97 height 28
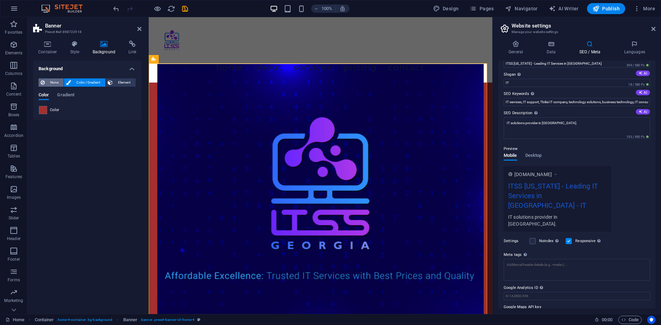
click at [53, 83] on span "None" at bounding box center [54, 83] width 15 height 8
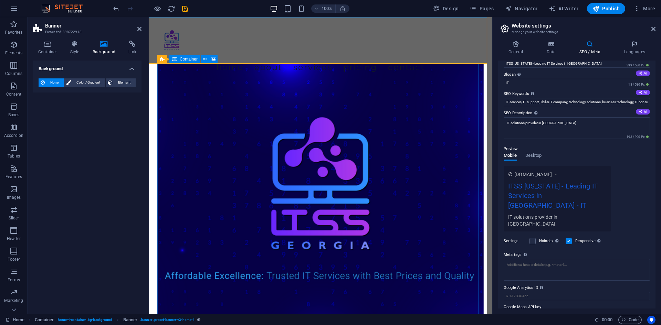
click at [160, 103] on figure at bounding box center [320, 199] width 326 height 271
click at [178, 193] on span "Button" at bounding box center [179, 193] width 12 height 4
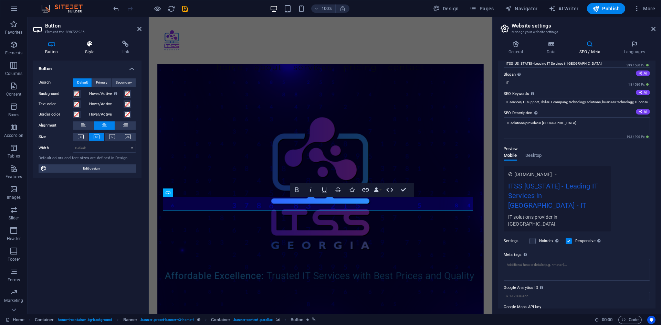
click at [84, 47] on icon at bounding box center [90, 44] width 34 height 7
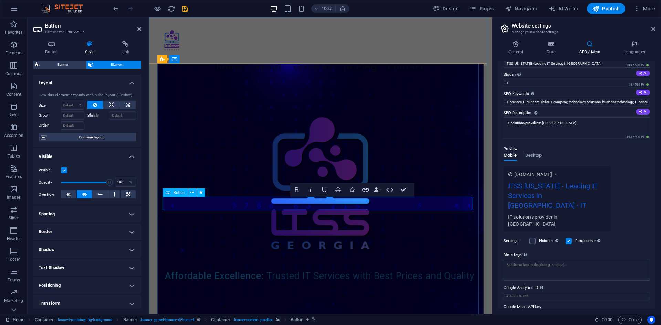
click at [334, 228] on figure at bounding box center [320, 199] width 326 height 271
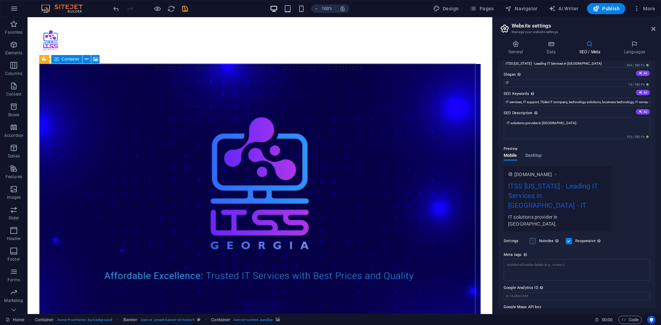
click at [335, 229] on figure at bounding box center [260, 199] width 442 height 271
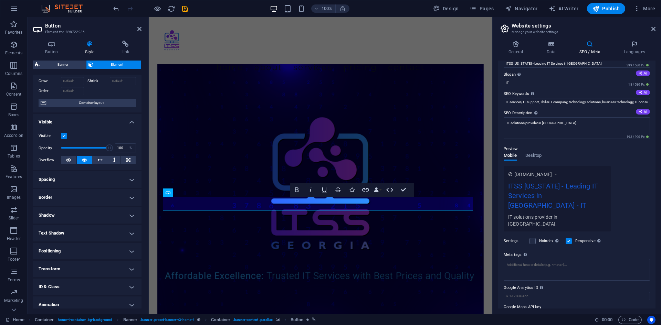
scroll to position [57, 0]
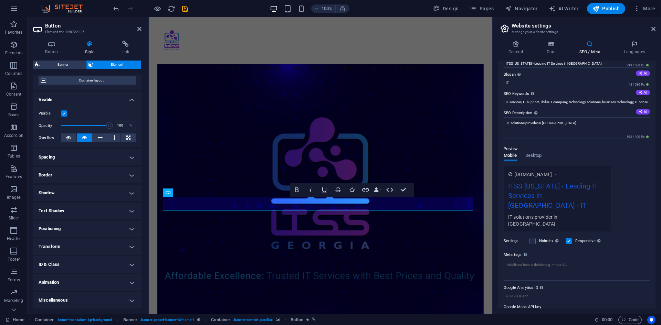
click at [114, 162] on h4 "Spacing" at bounding box center [87, 157] width 108 height 17
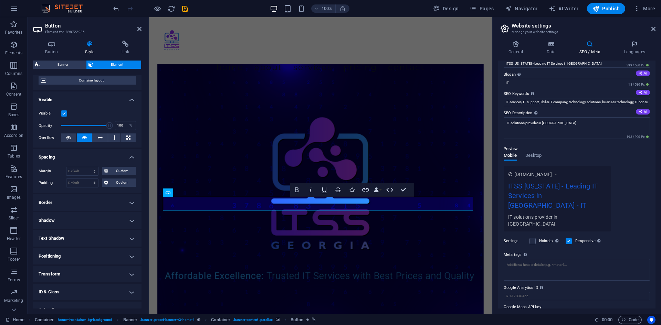
click at [116, 161] on h4 "Spacing" at bounding box center [87, 155] width 108 height 12
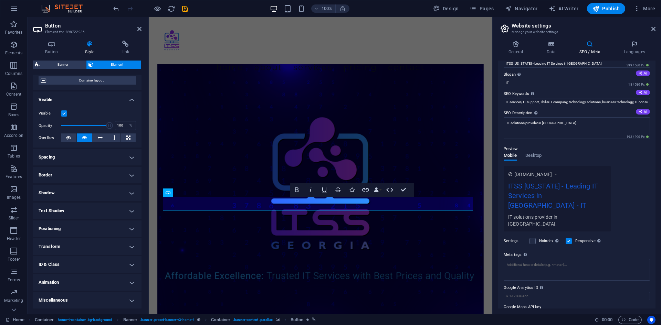
click at [124, 191] on h4 "Shadow" at bounding box center [87, 193] width 108 height 17
click at [124, 172] on h4 "Border" at bounding box center [87, 175] width 108 height 17
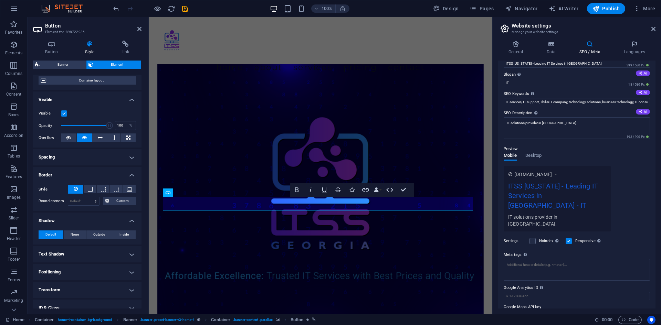
click at [130, 173] on h4 "Border" at bounding box center [87, 173] width 108 height 12
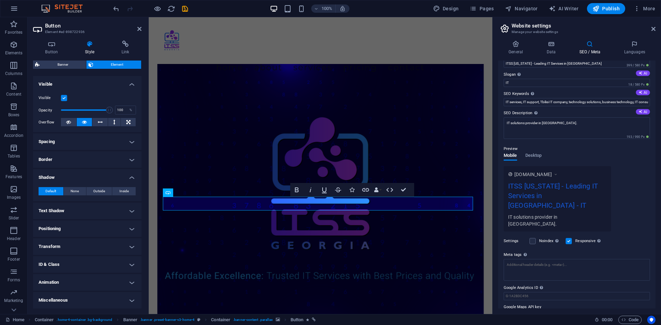
scroll to position [0, 0]
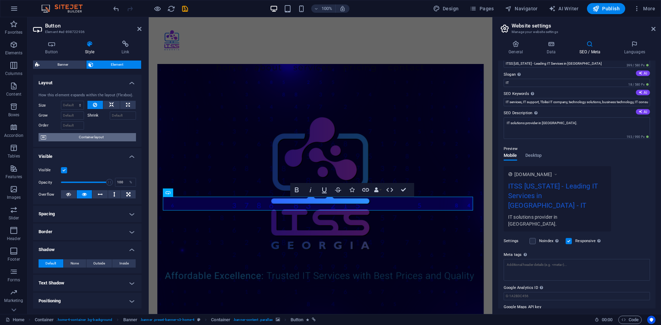
click at [83, 134] on span "Container layout" at bounding box center [91, 137] width 86 height 8
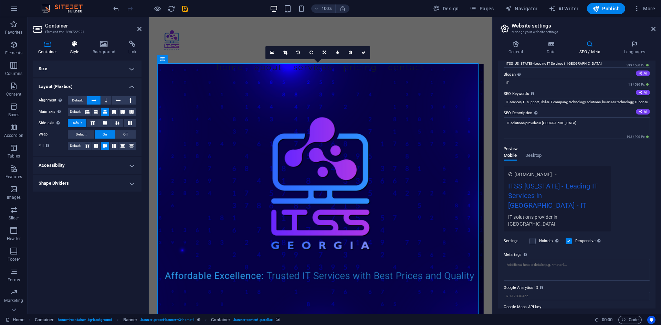
click at [77, 48] on h4 "Style" at bounding box center [76, 48] width 22 height 14
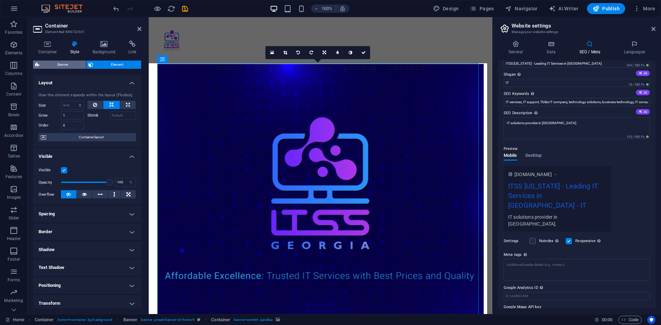
click at [78, 63] on span "Banner" at bounding box center [63, 65] width 42 height 8
select select "preset-banner-v3-home-4"
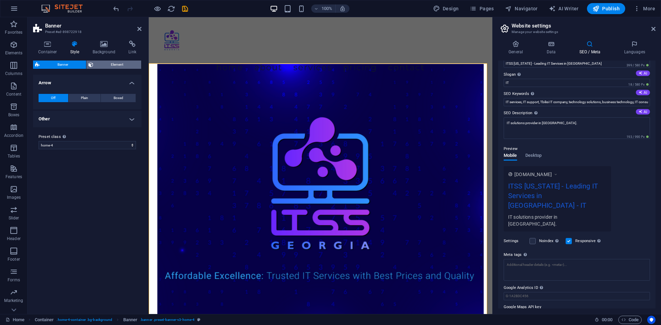
click at [94, 66] on button "Element" at bounding box center [113, 65] width 55 height 8
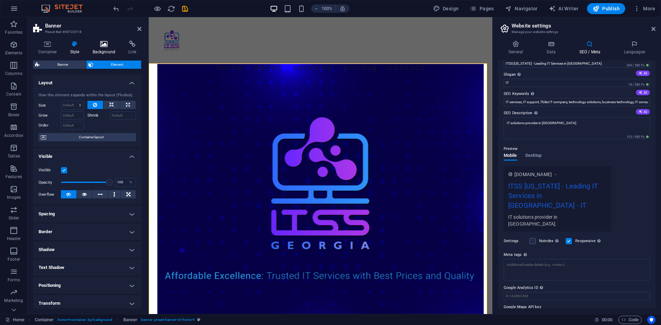
click at [104, 50] on h4 "Background" at bounding box center [105, 48] width 36 height 14
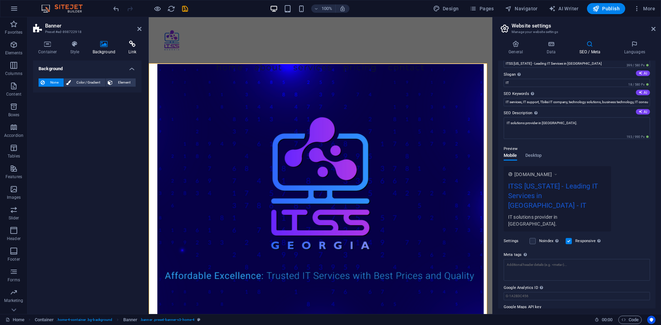
click at [133, 47] on icon at bounding box center [132, 44] width 18 height 7
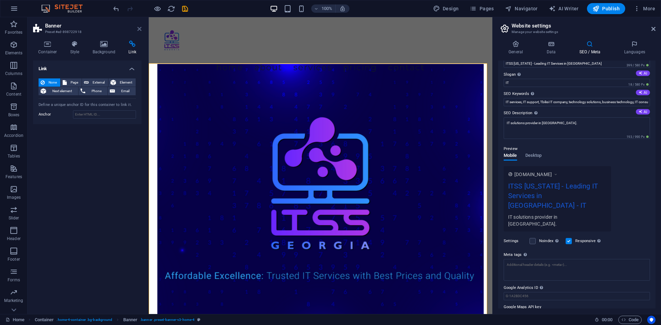
click at [137, 29] on icon at bounding box center [139, 29] width 4 height 6
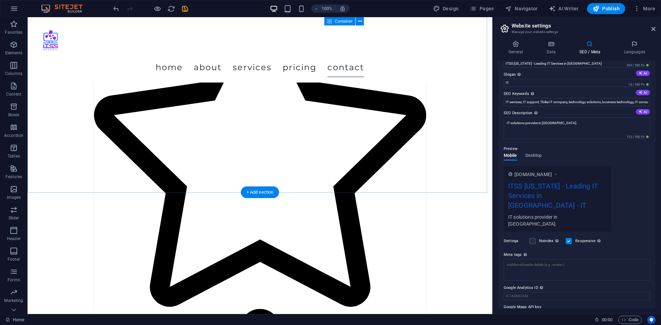
scroll to position [1436, 0]
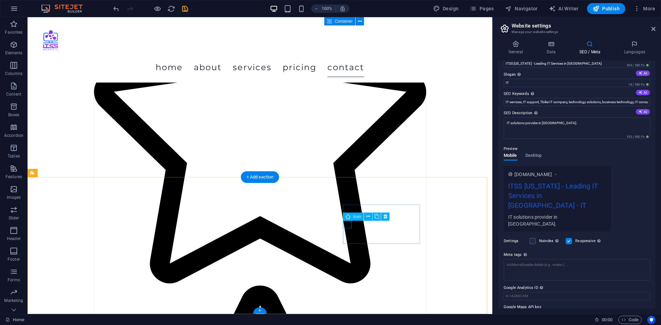
click at [244, 321] on icon "breadcrumb" at bounding box center [243, 320] width 4 height 4
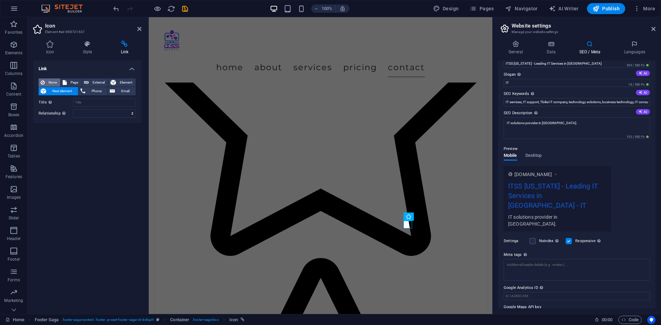
click at [53, 80] on span "None" at bounding box center [52, 83] width 11 height 8
click at [64, 86] on icon at bounding box center [65, 83] width 4 height 8
select select
click at [85, 101] on select "Home Subpage Legal Notice Privacy New page" at bounding box center [104, 102] width 63 height 8
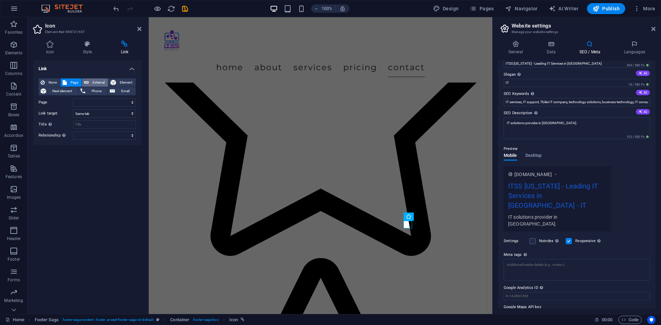
click at [86, 82] on icon at bounding box center [86, 83] width 5 height 8
select select "blank"
click at [95, 116] on select "New tab Same tab Overlay" at bounding box center [104, 114] width 63 height 8
click at [94, 113] on select "New tab Same tab Overlay" at bounding box center [104, 114] width 63 height 8
click at [96, 122] on input "Title Additional link description, should not be the same as the link text. The…" at bounding box center [104, 125] width 63 height 8
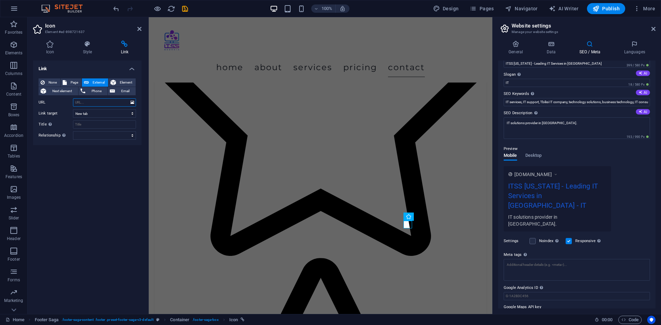
click at [85, 104] on input "URL" at bounding box center [104, 102] width 63 height 8
click at [91, 104] on input "URL" at bounding box center [104, 102] width 63 height 8
paste input "[URL][DOMAIN_NAME]"
type input "[URL][DOMAIN_NAME]"
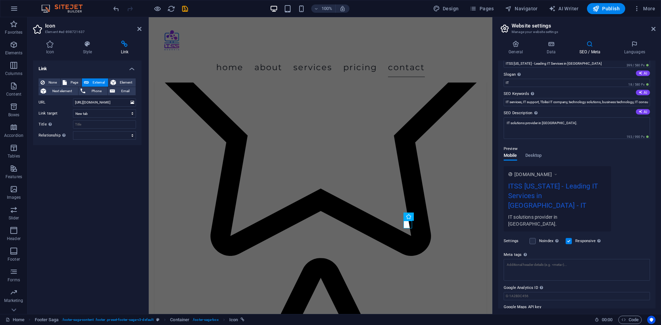
click at [125, 155] on div "Link None Page External Element Next element Phone Email Page Home Subpage Lega…" at bounding box center [87, 185] width 108 height 248
click at [140, 30] on icon at bounding box center [139, 29] width 4 height 6
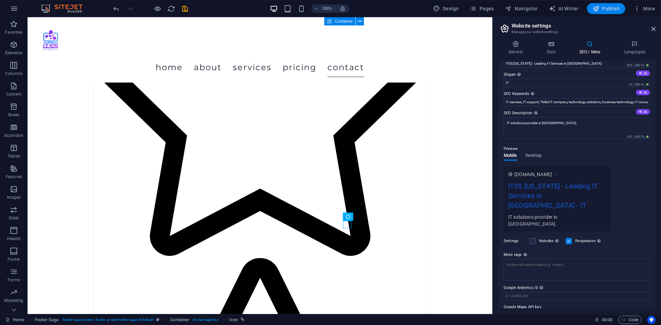
click at [611, 8] on span "Publish" at bounding box center [606, 8] width 27 height 7
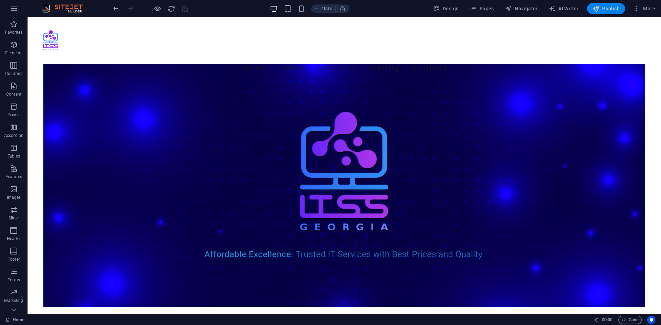
click at [608, 8] on span "Publish" at bounding box center [606, 8] width 27 height 7
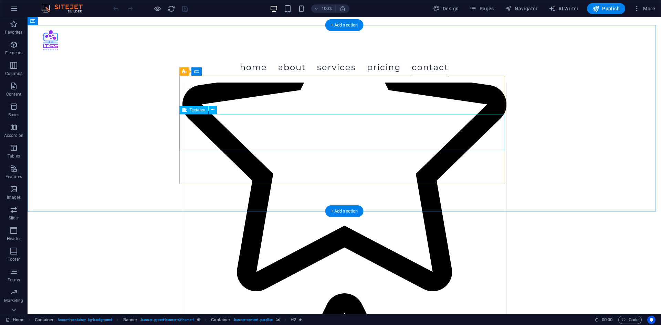
scroll to position [1436, 0]
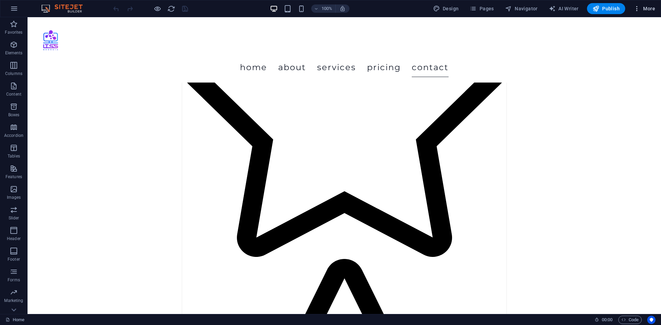
click at [640, 10] on icon "button" at bounding box center [637, 8] width 7 height 7
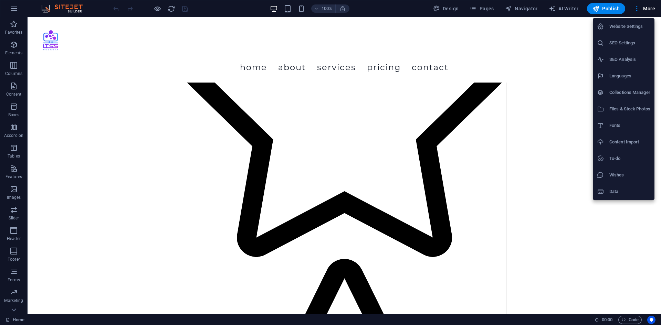
click at [624, 31] on li "Website Settings" at bounding box center [624, 26] width 62 height 17
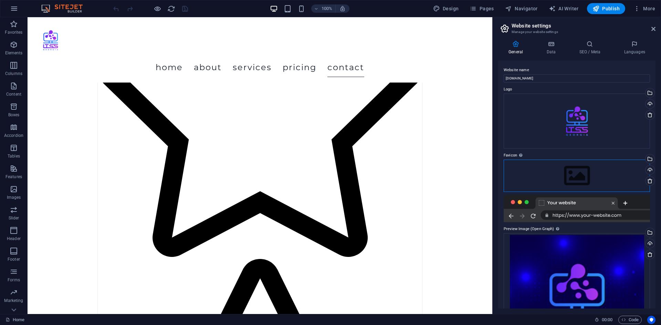
click at [564, 173] on div "Drag files here, click to choose files or select files from Files or our free s…" at bounding box center [577, 176] width 146 height 32
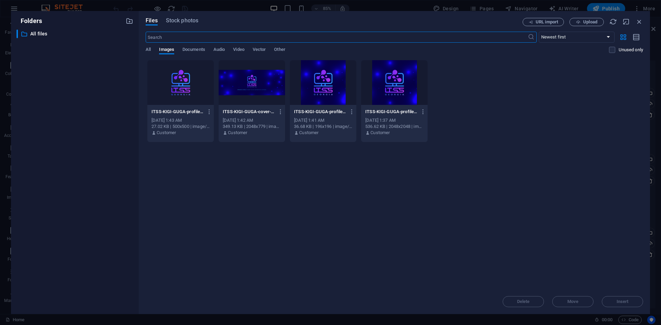
scroll to position [1428, 0]
click at [189, 94] on div at bounding box center [180, 82] width 66 height 45
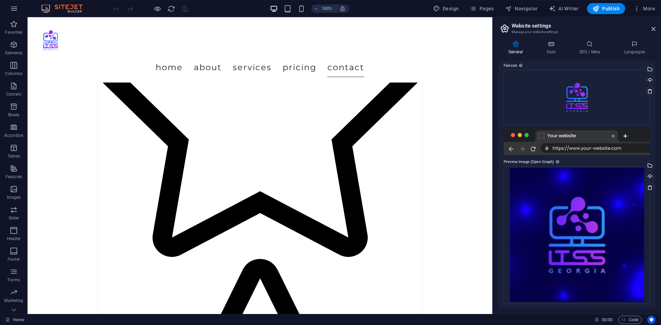
scroll to position [91, 0]
click at [608, 7] on span "Publish" at bounding box center [606, 8] width 27 height 7
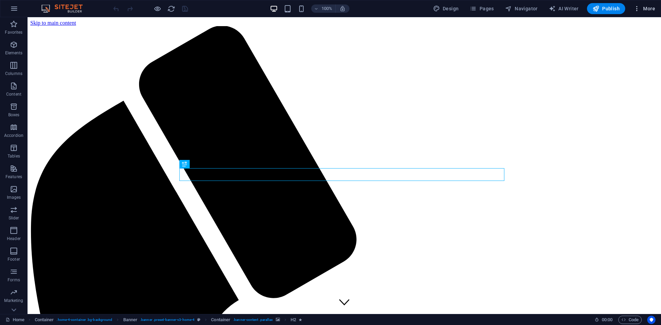
click at [648, 8] on span "More" at bounding box center [645, 8] width 22 height 7
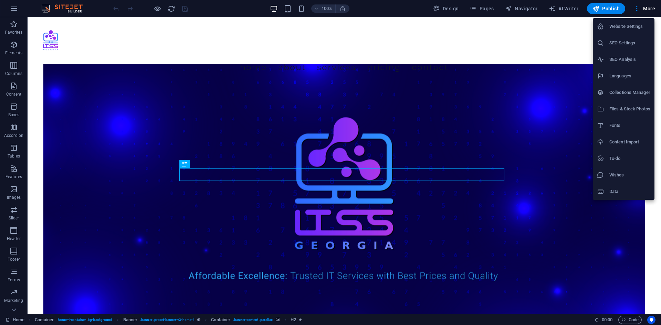
click at [633, 26] on h6 "Website Settings" at bounding box center [630, 26] width 41 height 8
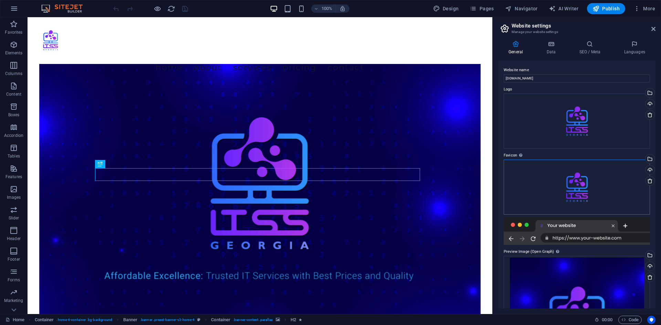
click at [600, 185] on div "Drag files here, click to choose files or select files from Files or our free s…" at bounding box center [577, 187] width 146 height 55
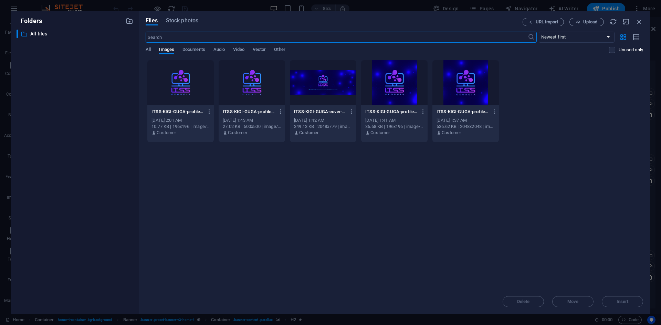
click at [341, 98] on div at bounding box center [323, 82] width 66 height 45
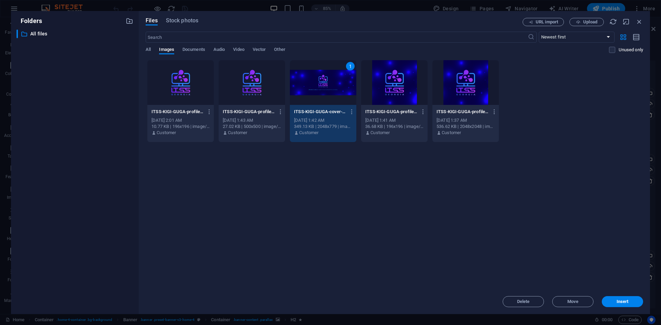
click at [401, 93] on div at bounding box center [394, 82] width 66 height 45
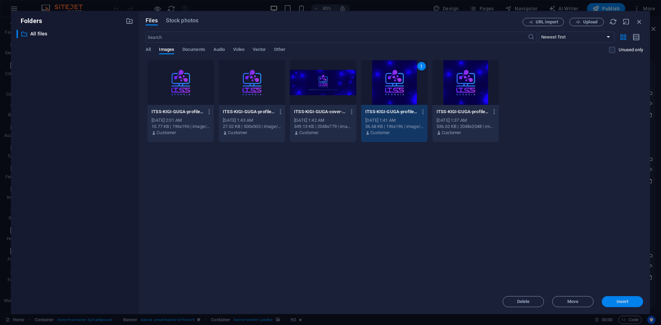
click at [623, 301] on span "Insert" at bounding box center [623, 302] width 12 height 4
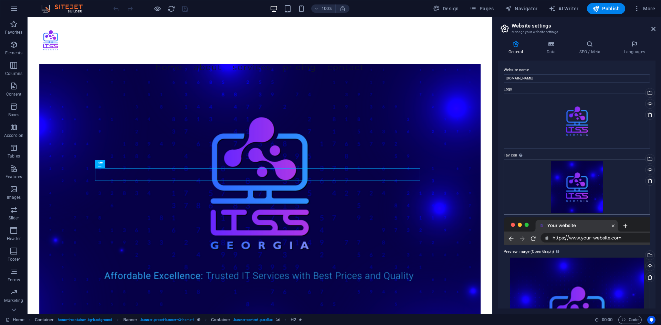
scroll to position [34, 0]
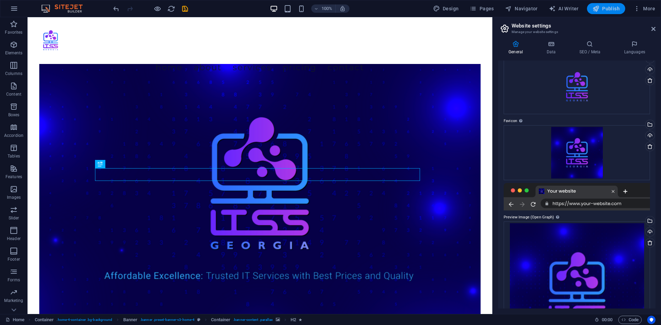
click at [605, 10] on span "Publish" at bounding box center [606, 8] width 27 height 7
